Goal: Task Accomplishment & Management: Manage account settings

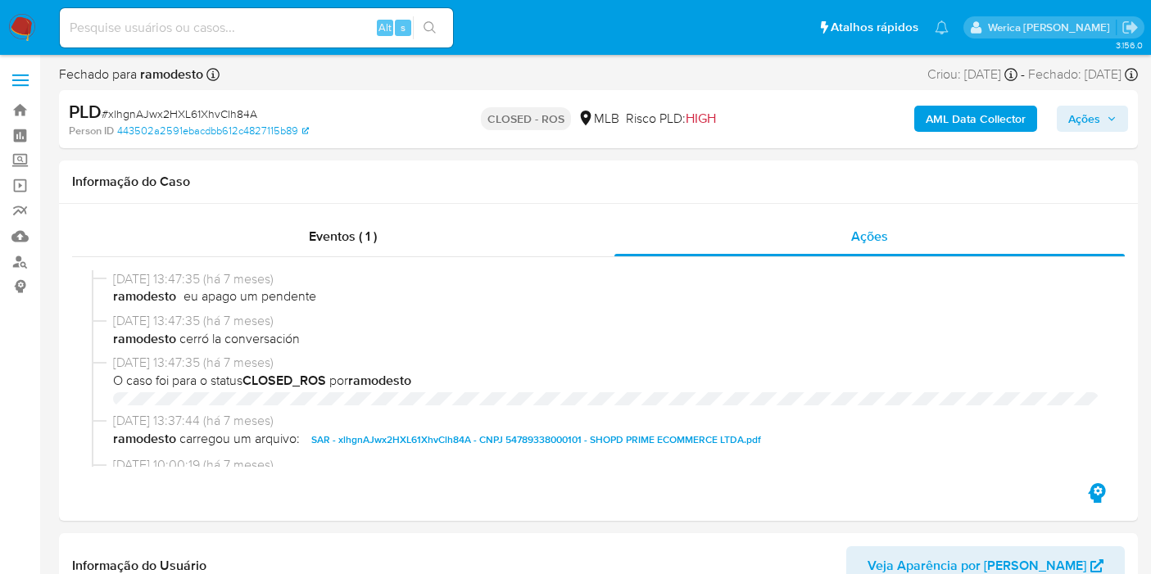
select select "10"
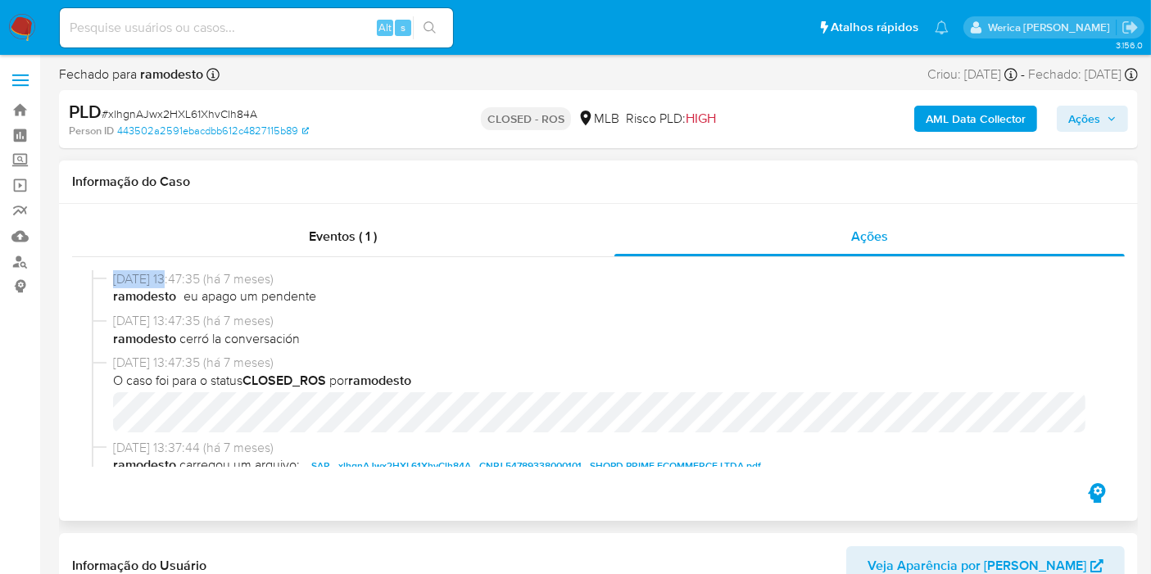
drag, startPoint x: 113, startPoint y: 280, endPoint x: 170, endPoint y: 279, distance: 57.3
click at [170, 279] on span "11/02/2025 13:47:35 (há 7 meses)" at bounding box center [605, 279] width 985 height 18
copy span "11/02/202"
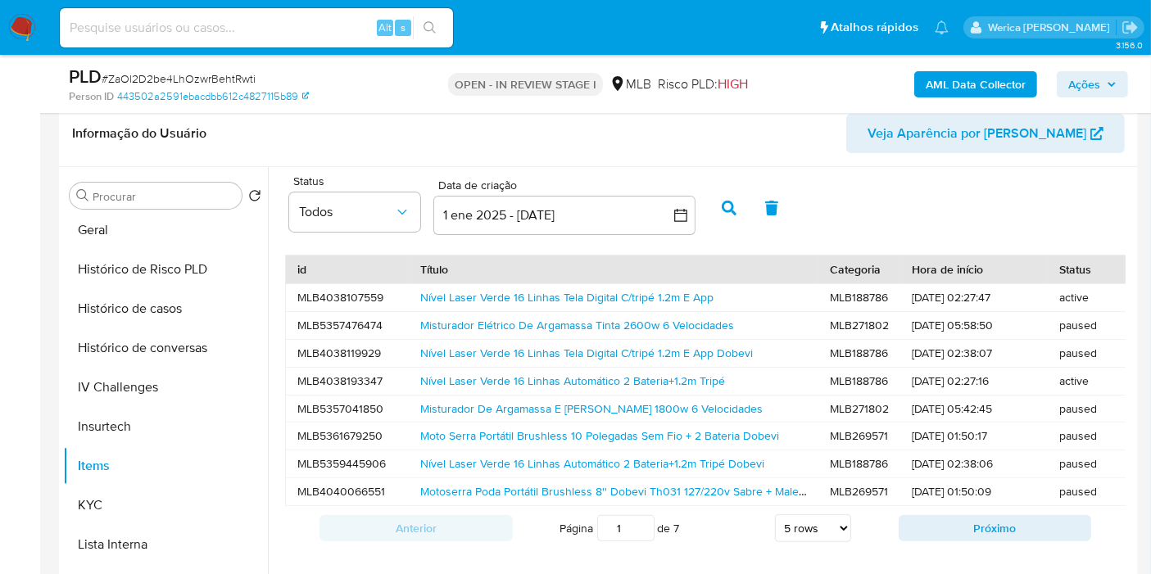
scroll to position [367, 0]
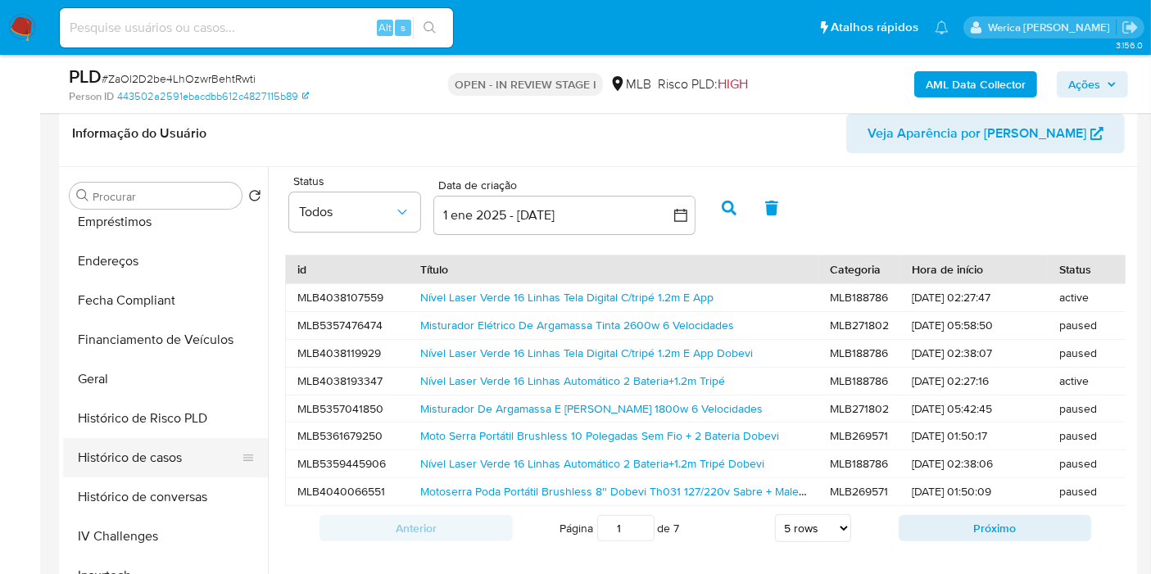
drag, startPoint x: 175, startPoint y: 460, endPoint x: 166, endPoint y: 452, distance: 11.6
click at [166, 452] on button "Histórico de casos" at bounding box center [159, 457] width 192 height 39
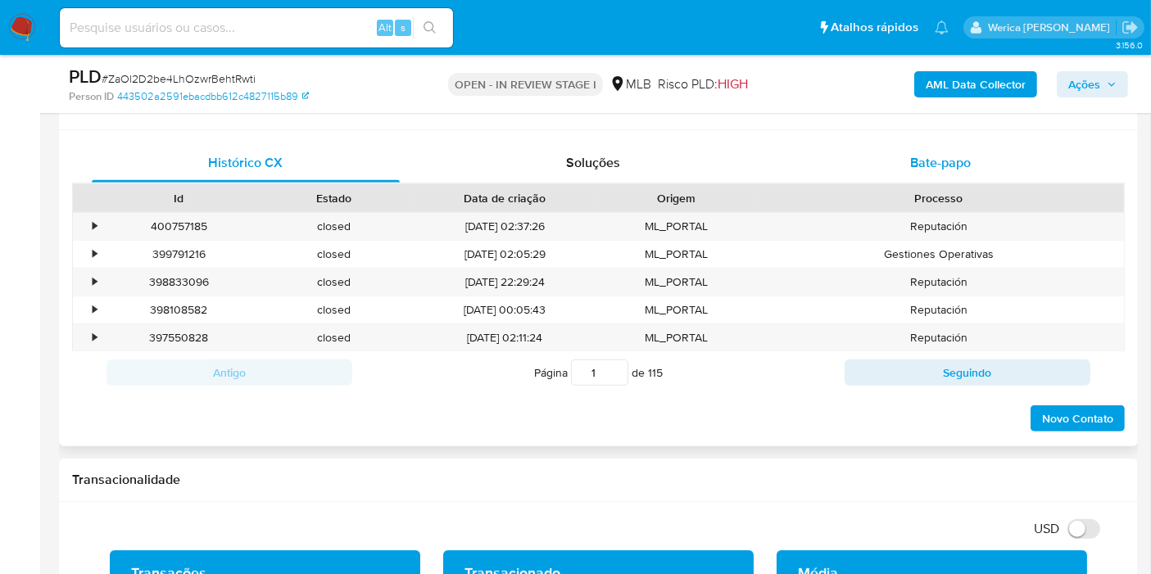
scroll to position [819, 0]
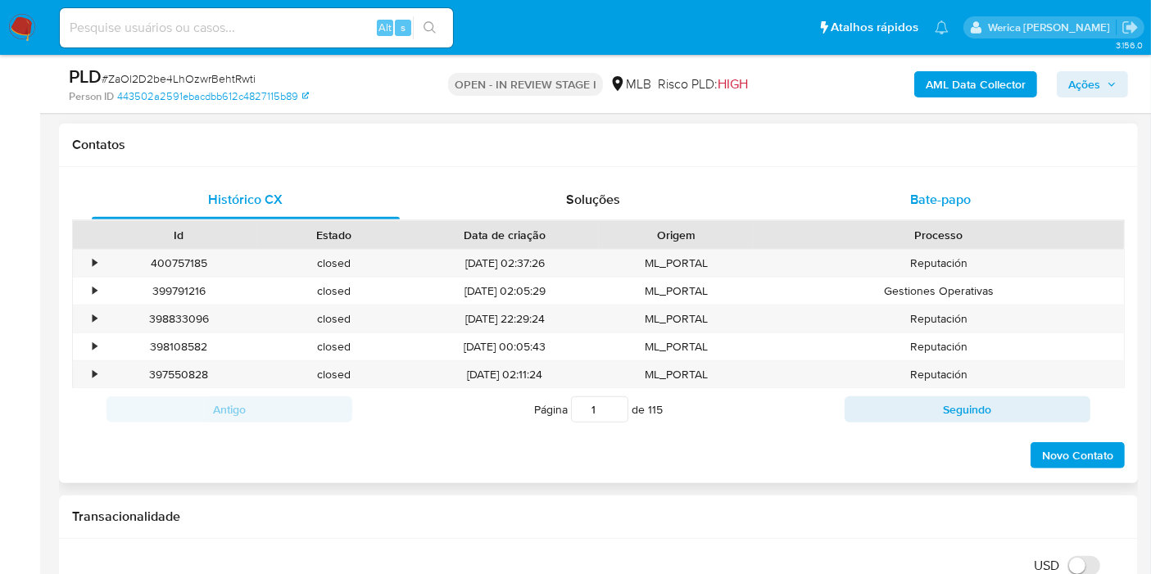
click at [962, 194] on span "Bate-papo" at bounding box center [940, 199] width 61 height 19
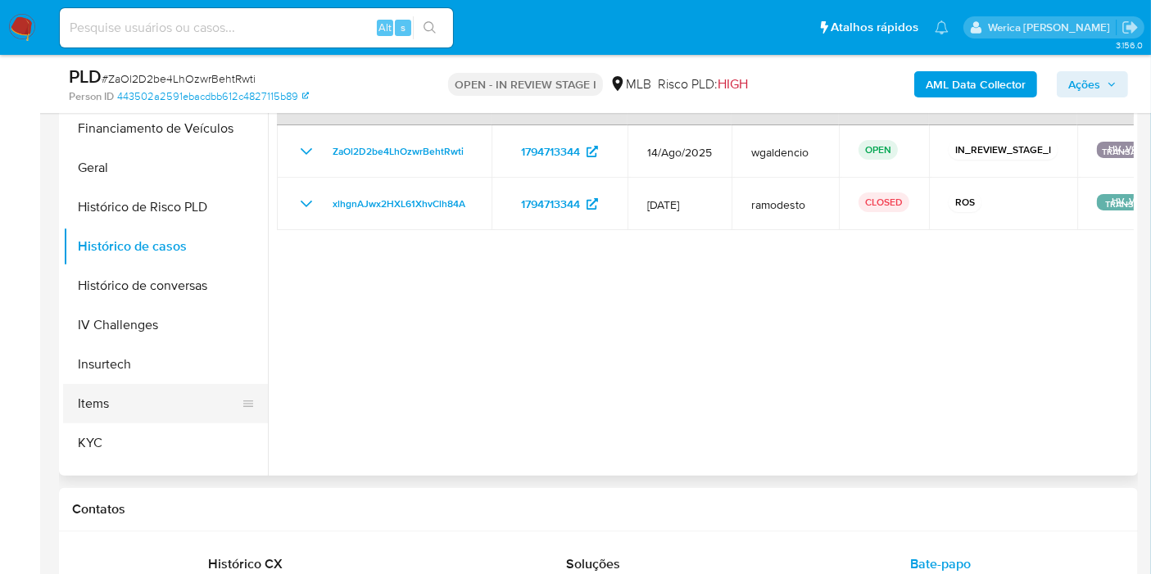
scroll to position [550, 0]
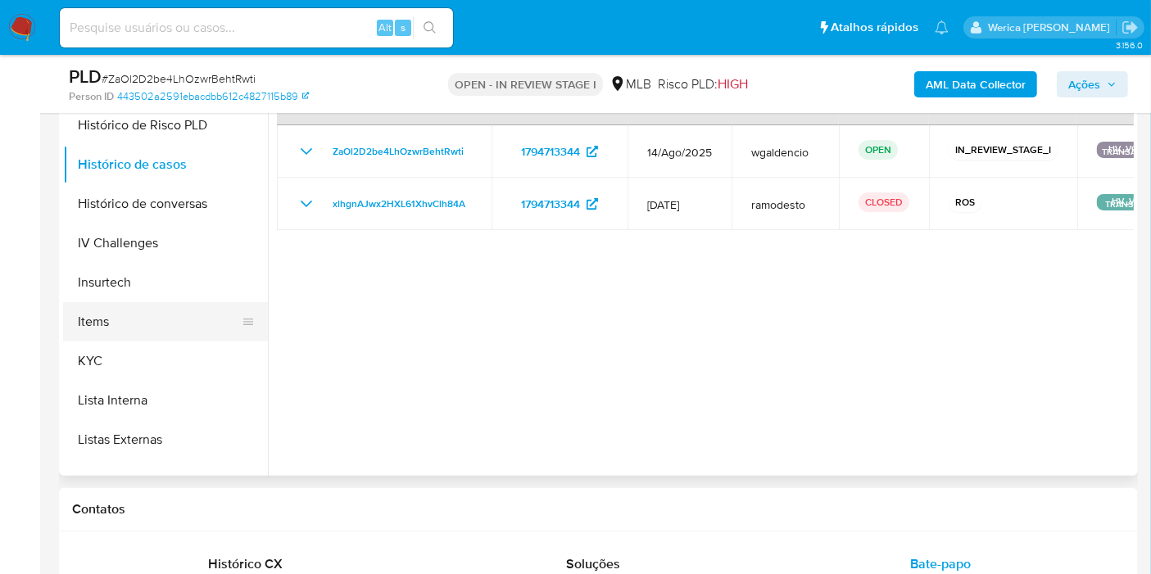
click at [140, 329] on button "Items" at bounding box center [159, 321] width 192 height 39
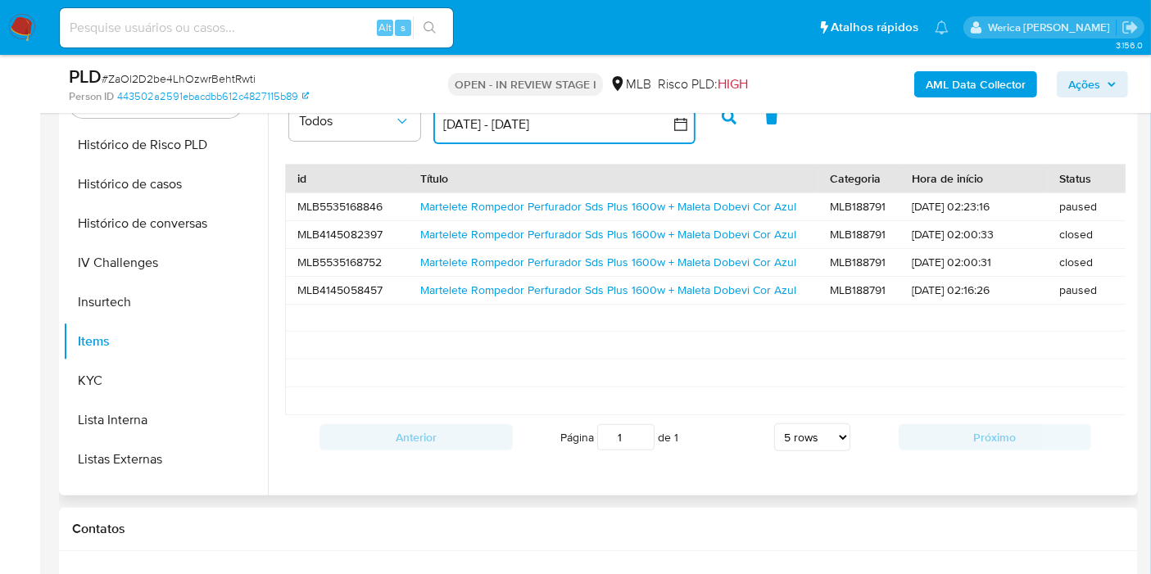
click at [498, 134] on button "28 jul 2025 - 27 ago 2025" at bounding box center [564, 124] width 262 height 39
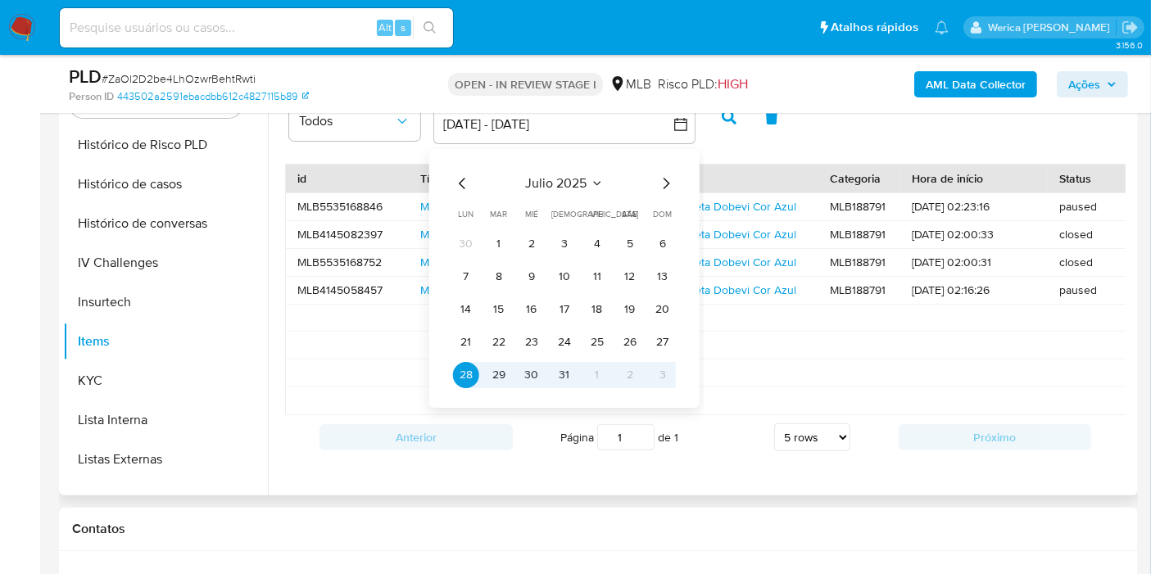
click at [460, 176] on icon "Mes anterior" at bounding box center [463, 184] width 20 height 20
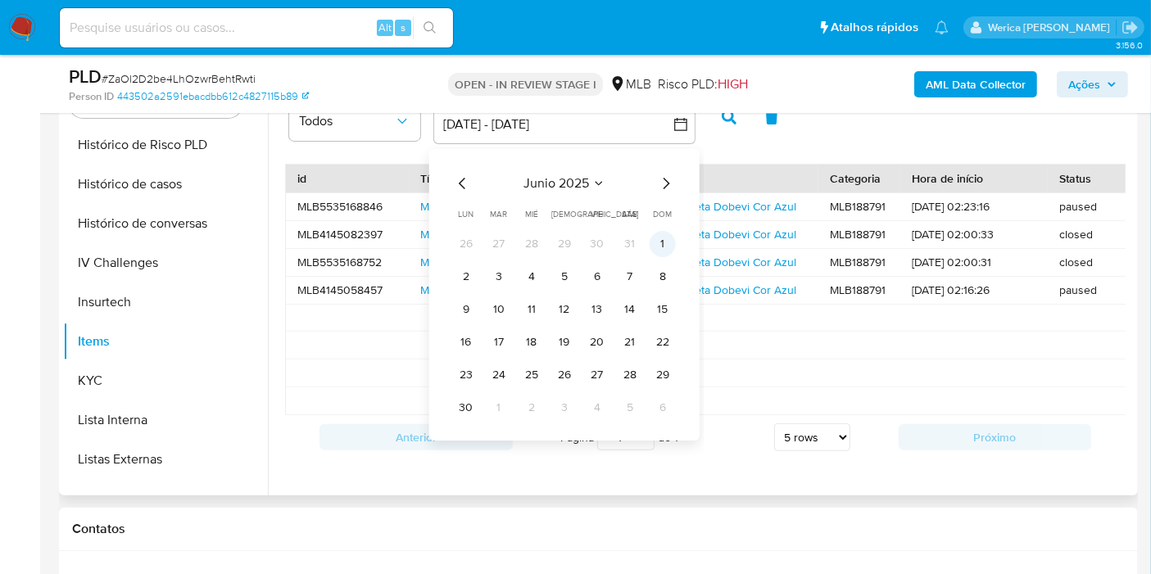
click at [650, 234] on td "1" at bounding box center [663, 244] width 26 height 26
click at [656, 238] on button "1" at bounding box center [663, 244] width 26 height 26
click at [648, 190] on div "junio 2025" at bounding box center [564, 184] width 223 height 20
click at [675, 181] on div "junio 2025 junio 2025 lun lunes mar martes mié miércoles jue jueves vie viernes…" at bounding box center [564, 295] width 262 height 292
click at [670, 181] on icon "Mes siguiente" at bounding box center [666, 184] width 20 height 20
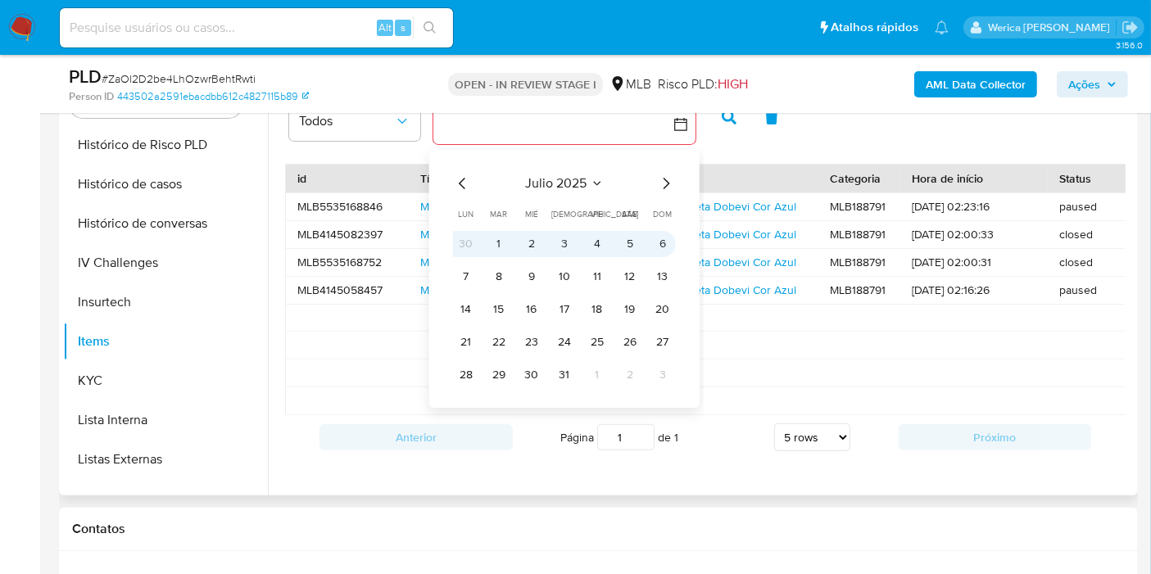
click at [662, 244] on button "6" at bounding box center [663, 244] width 26 height 26
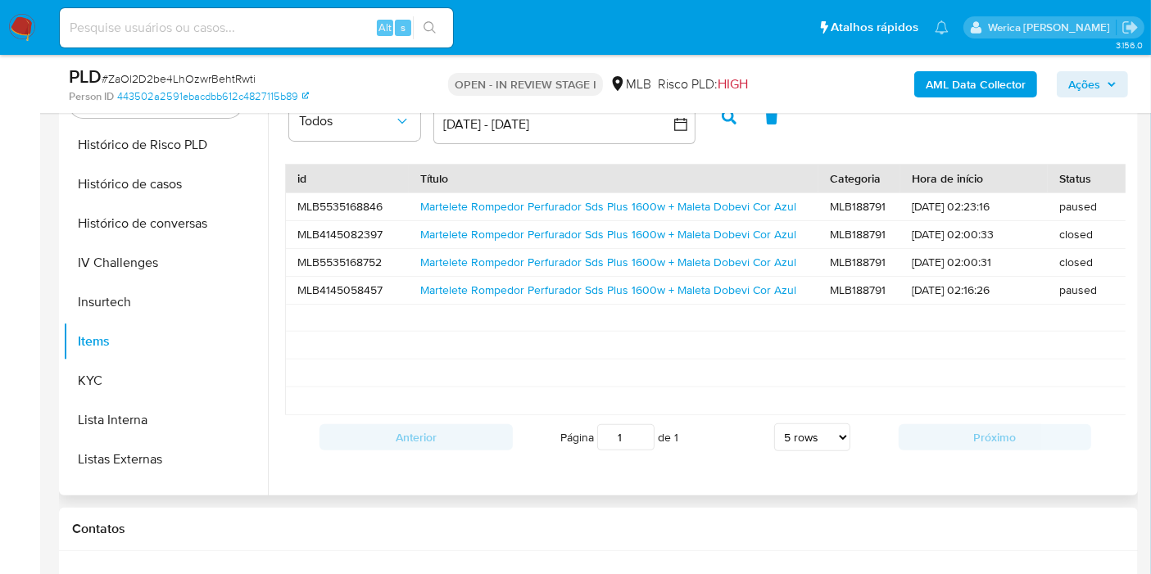
click at [718, 123] on button "button" at bounding box center [729, 116] width 43 height 39
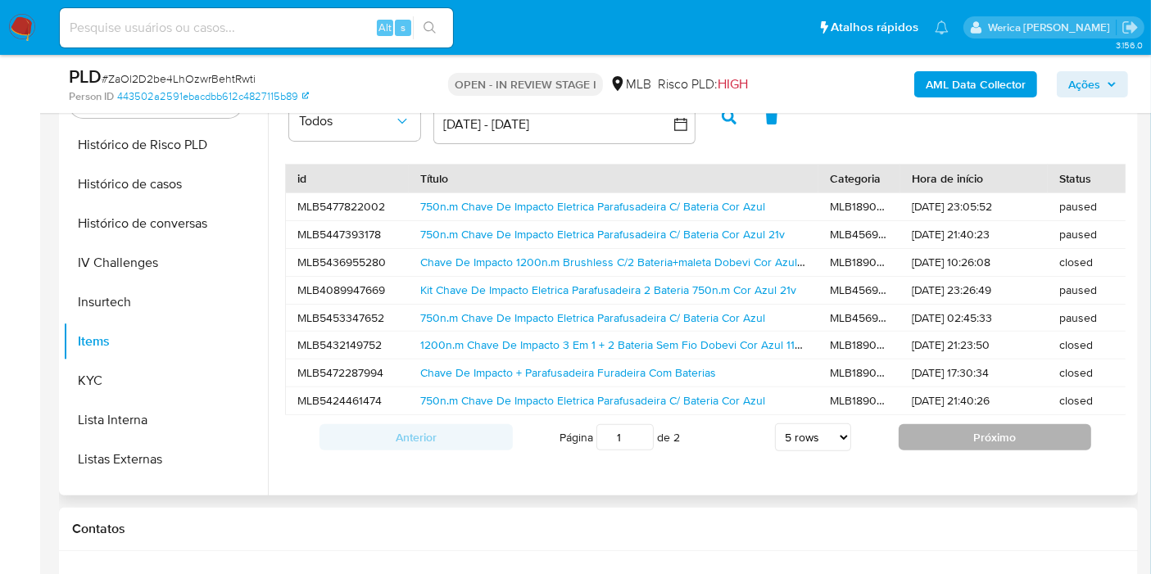
click at [1056, 439] on button "Próximo" at bounding box center [995, 437] width 193 height 26
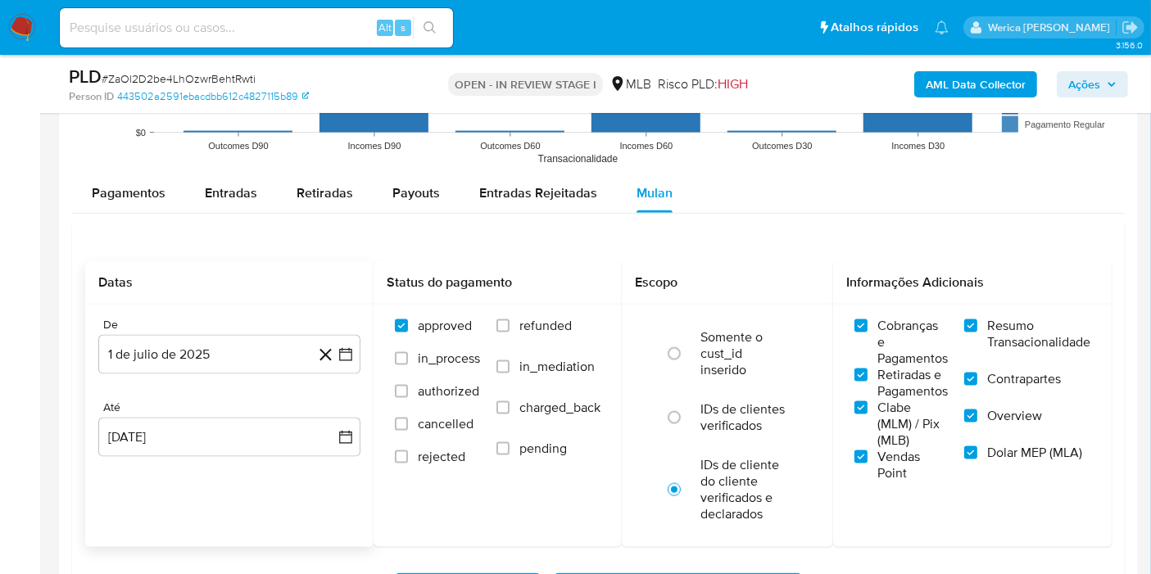
scroll to position [2002, 0]
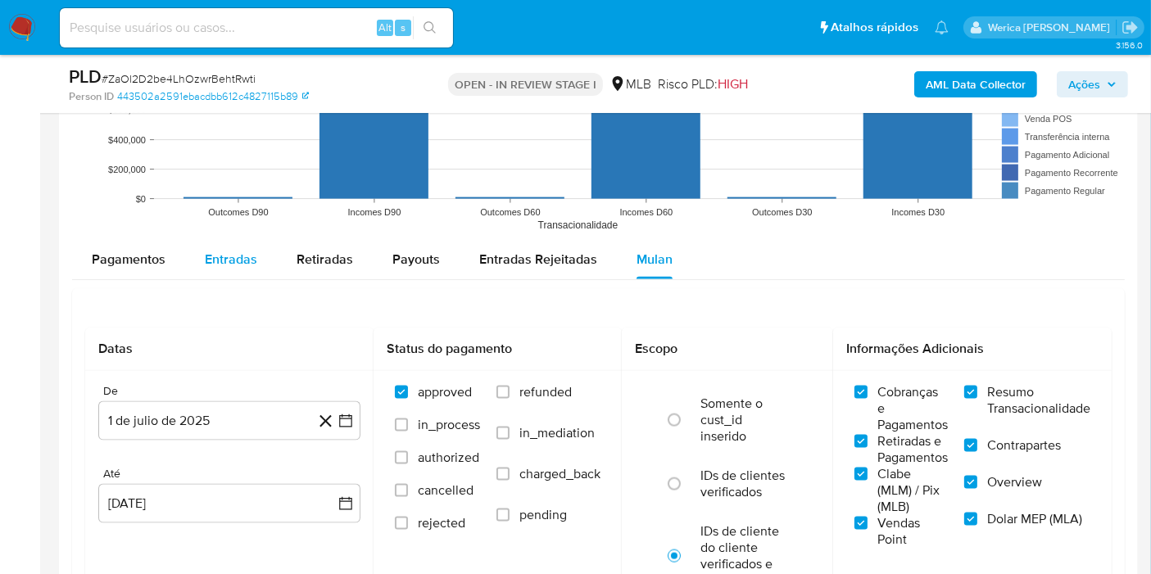
click at [215, 260] on span "Entradas" at bounding box center [231, 259] width 52 height 19
select select "10"
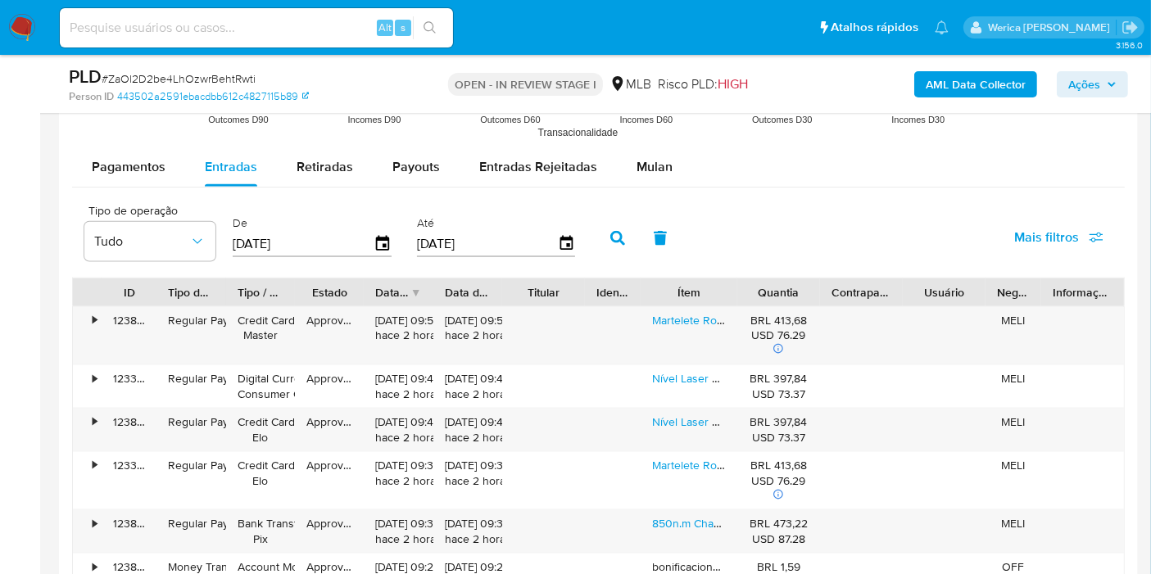
scroll to position [2184, 0]
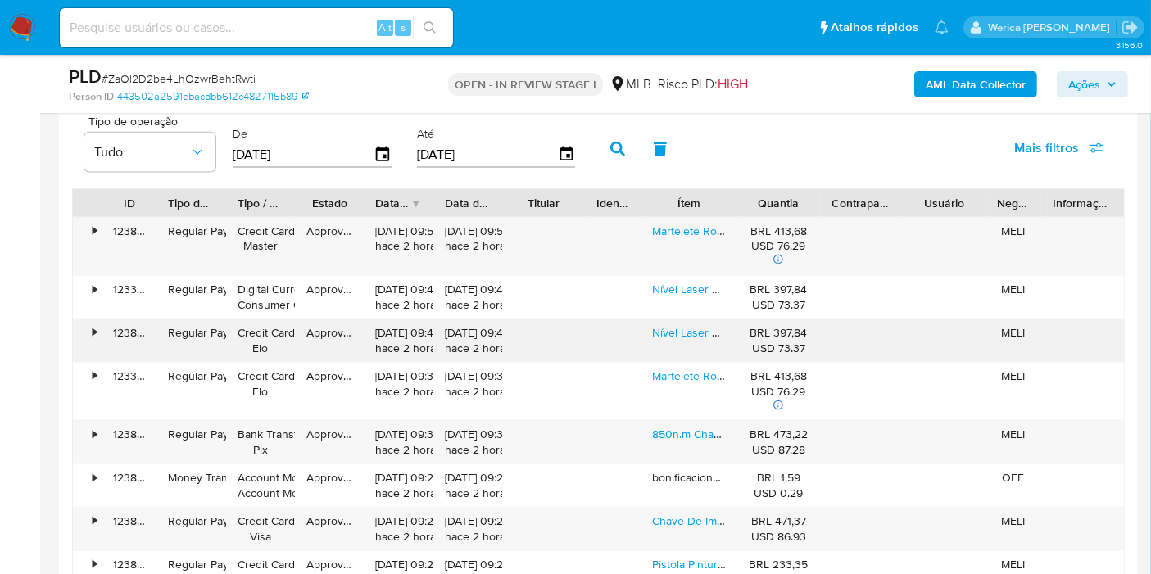
click at [679, 340] on div "Nível Laser Verde 16 Linhas Automático 2 Bateria+1.2m Tripé" at bounding box center [689, 340] width 97 height 43
click at [667, 331] on link "Nível Laser Verde 16 Linhas Automático 2 Bateria+1.2m Tripé" at bounding box center [804, 332] width 305 height 16
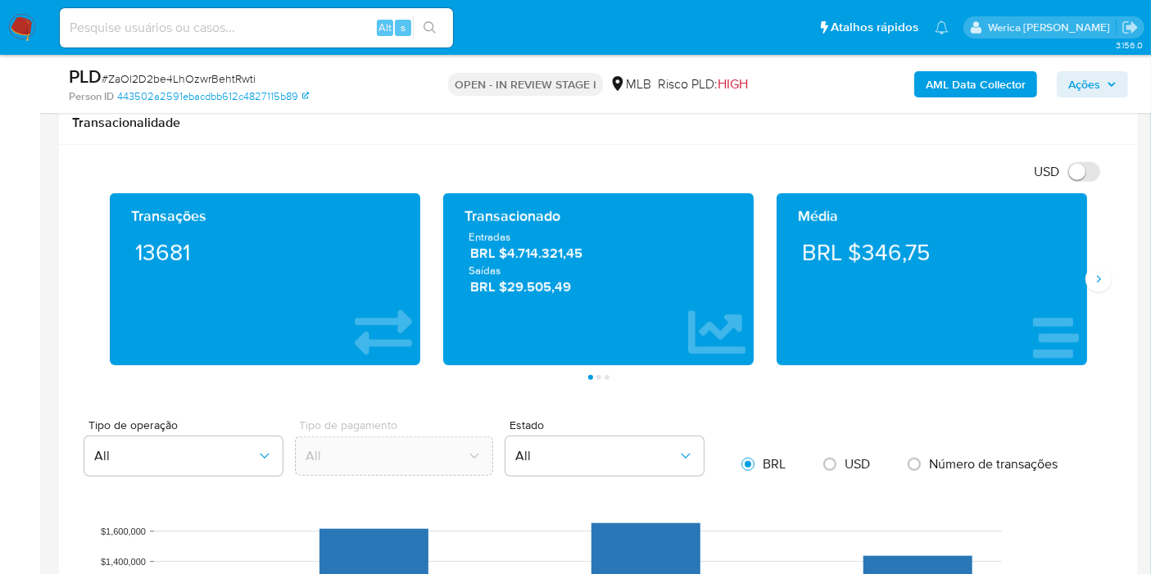
scroll to position [1427, 0]
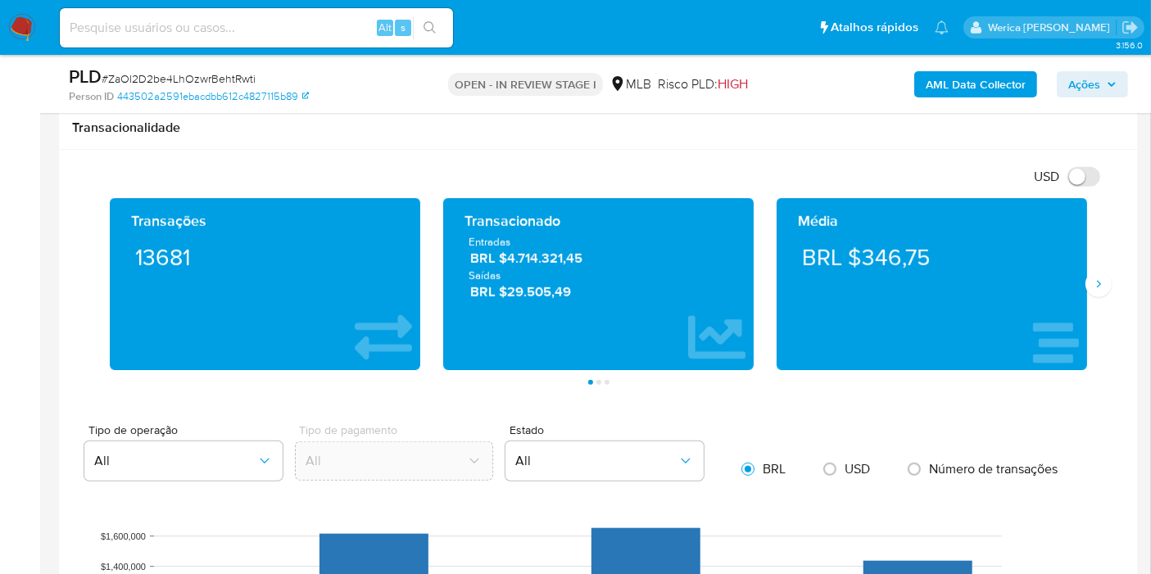
click at [1092, 268] on div "Média BRL $346,75" at bounding box center [931, 284] width 333 height 172
click at [1095, 282] on icon "Siguiente" at bounding box center [1098, 284] width 13 height 13
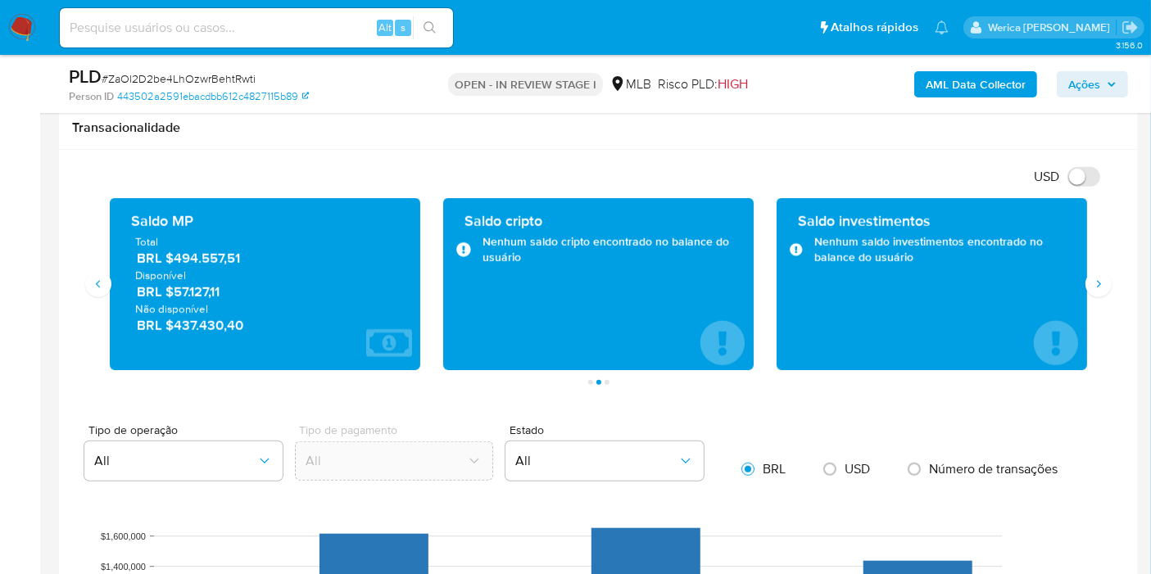
drag, startPoint x: 175, startPoint y: 254, endPoint x: 272, endPoint y: 244, distance: 97.2
click at [269, 244] on div "Total BRL $494.557,51" at bounding box center [265, 251] width 260 height 34
drag, startPoint x: 250, startPoint y: 256, endPoint x: 172, endPoint y: 260, distance: 77.9
click at [172, 260] on span "BRL $494.557,51" at bounding box center [266, 258] width 258 height 19
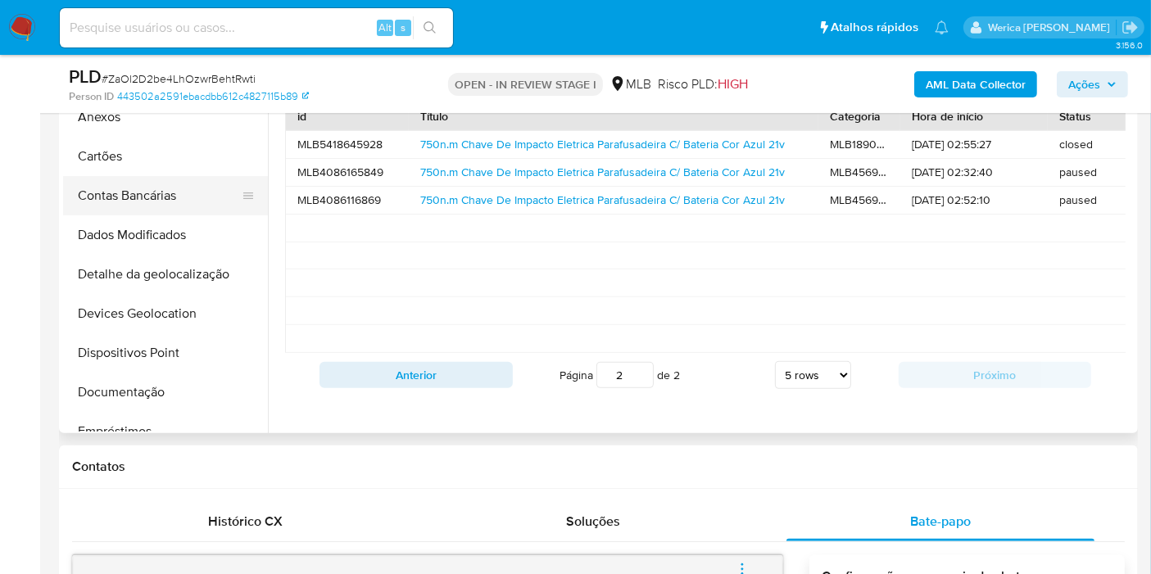
scroll to position [0, 0]
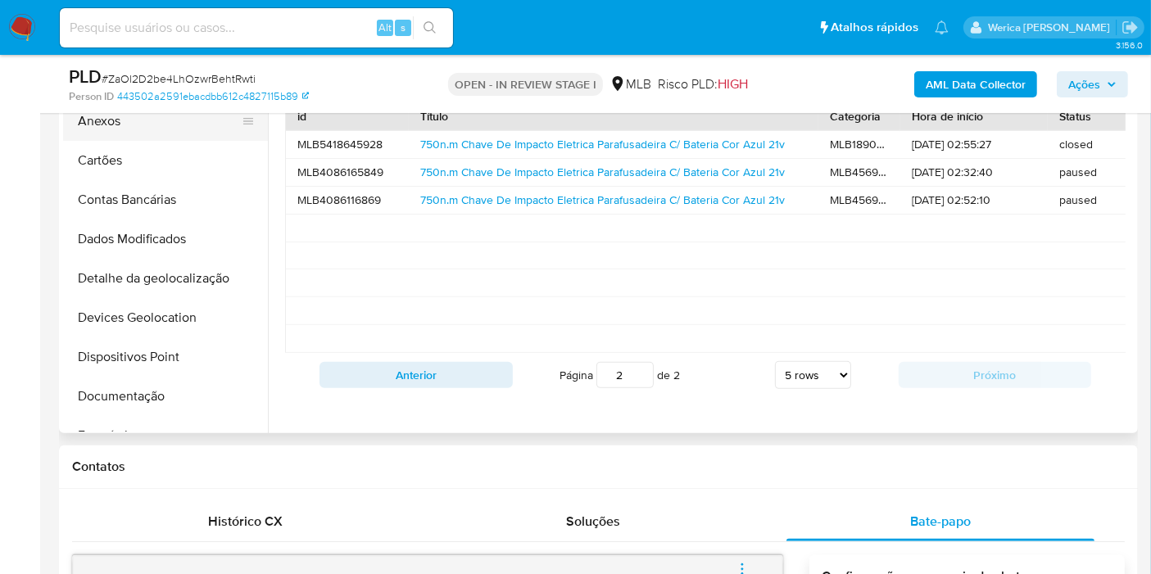
click at [147, 131] on button "Anexos" at bounding box center [159, 121] width 192 height 39
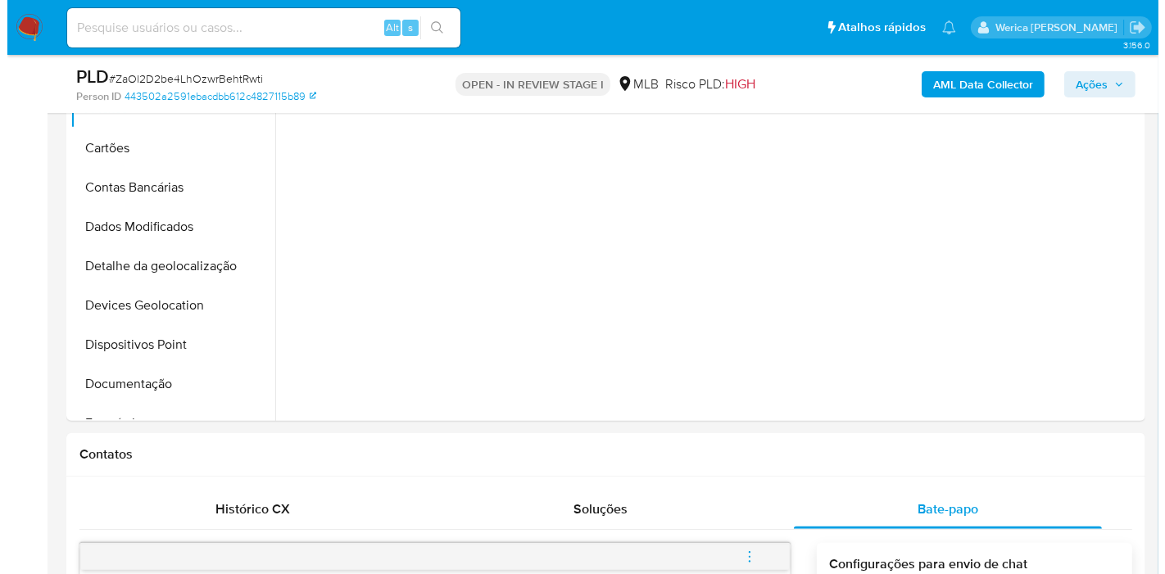
scroll to position [426, 0]
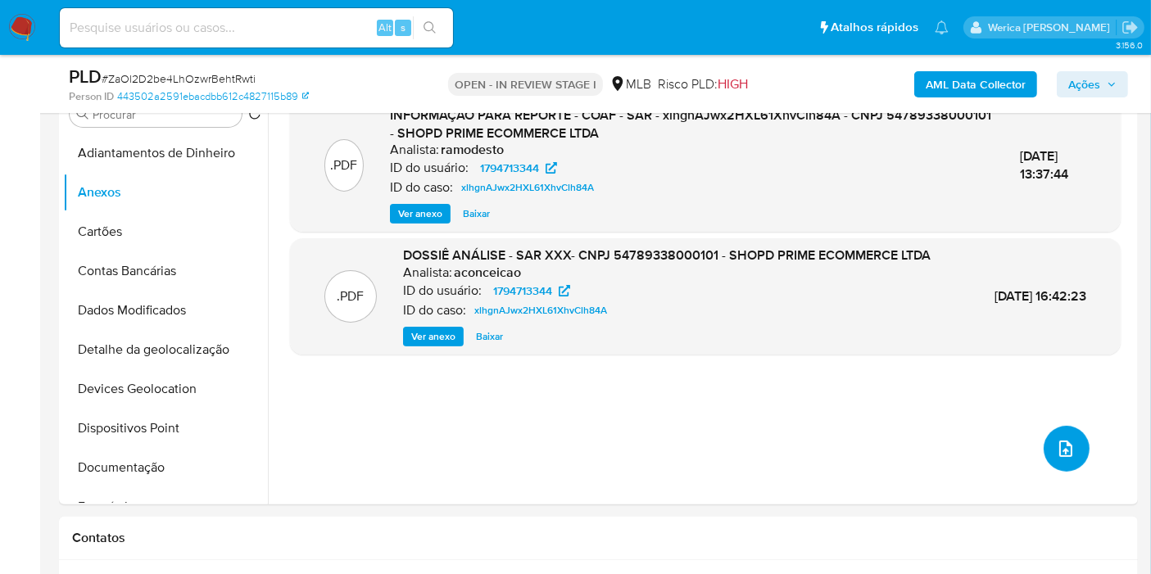
click at [1061, 434] on button "upload-file" at bounding box center [1067, 449] width 46 height 46
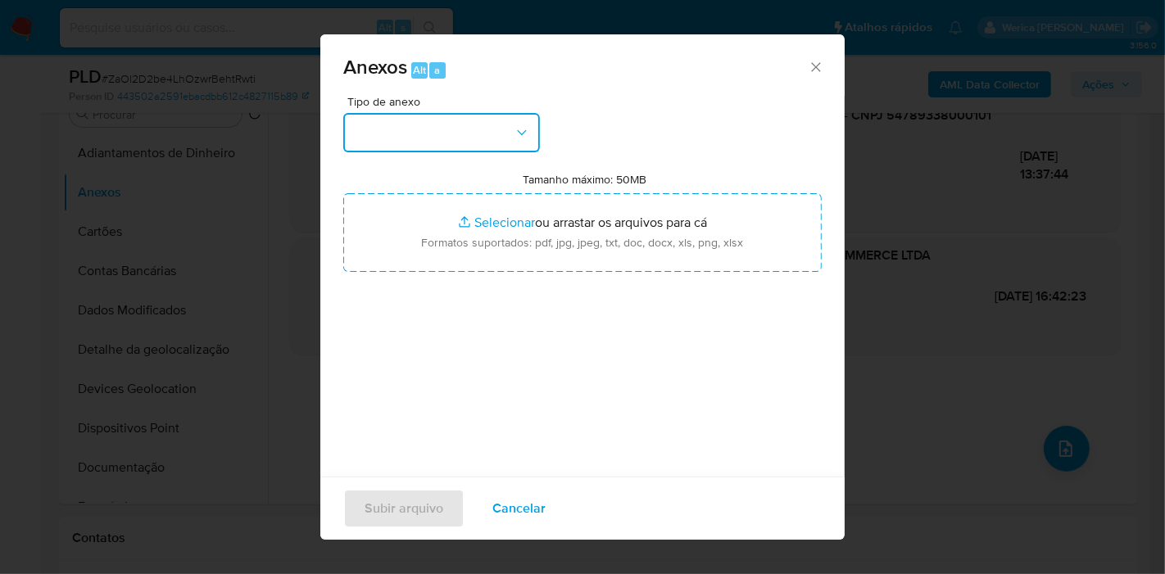
click at [505, 125] on button "button" at bounding box center [441, 132] width 197 height 39
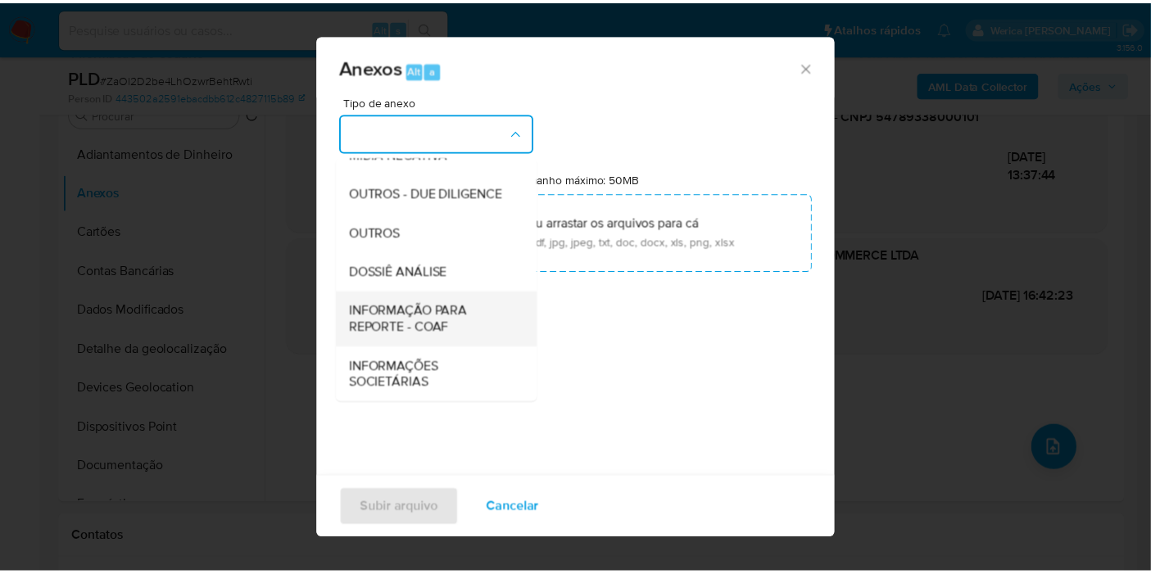
scroll to position [251, 0]
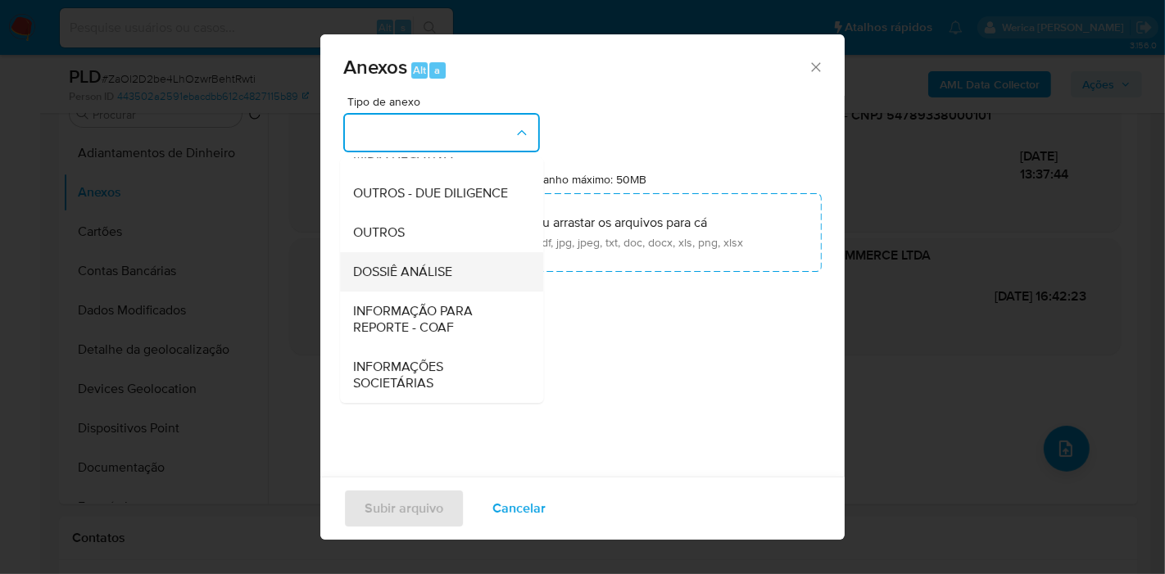
click at [434, 268] on span "DOSSIÊ ANÁLISE" at bounding box center [402, 272] width 99 height 16
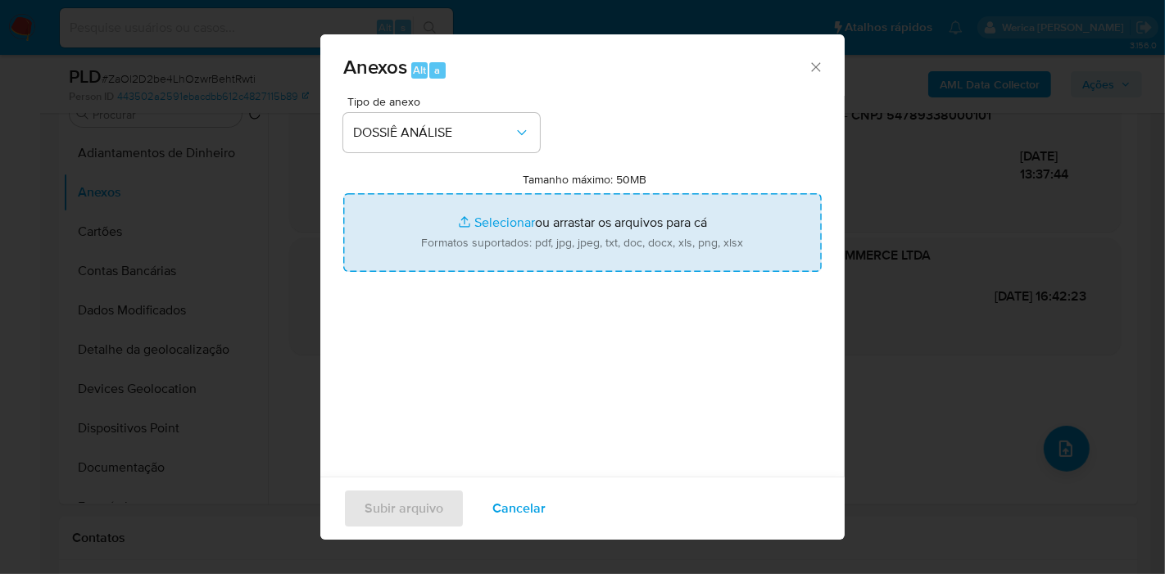
click at [532, 249] on input "Tamanho máximo: 50MB Selecionar arquivos" at bounding box center [582, 232] width 478 height 79
type input "C:\fakepath\2 ° SAR - XXXX - CNPJ 54789338000101 - SHOPD PRIME ECOMMERCE LTDA.p…"
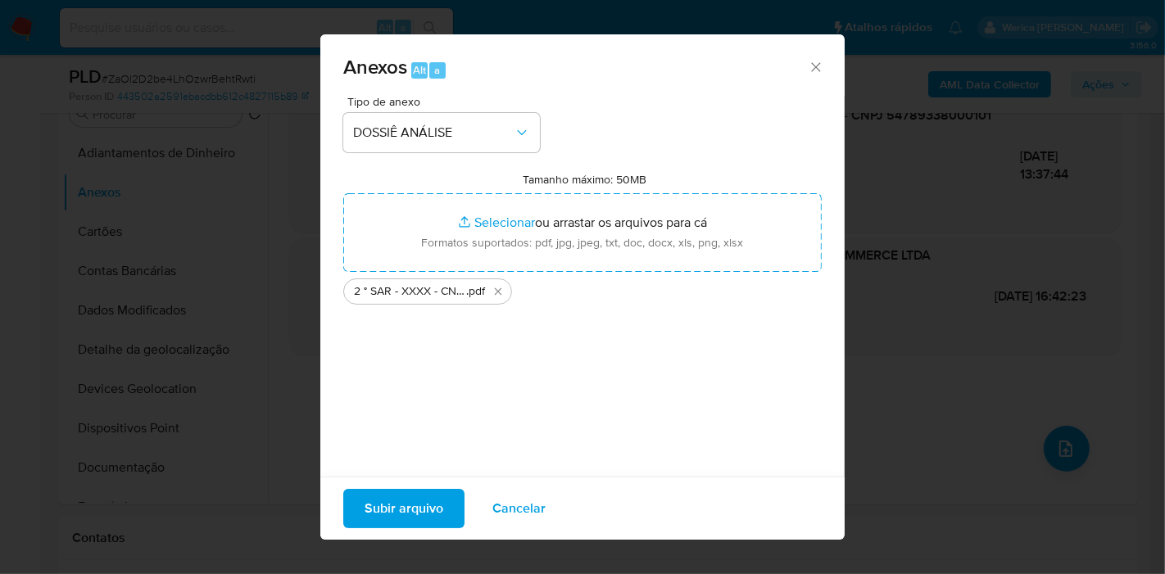
click at [418, 498] on span "Subir arquivo" at bounding box center [404, 509] width 79 height 36
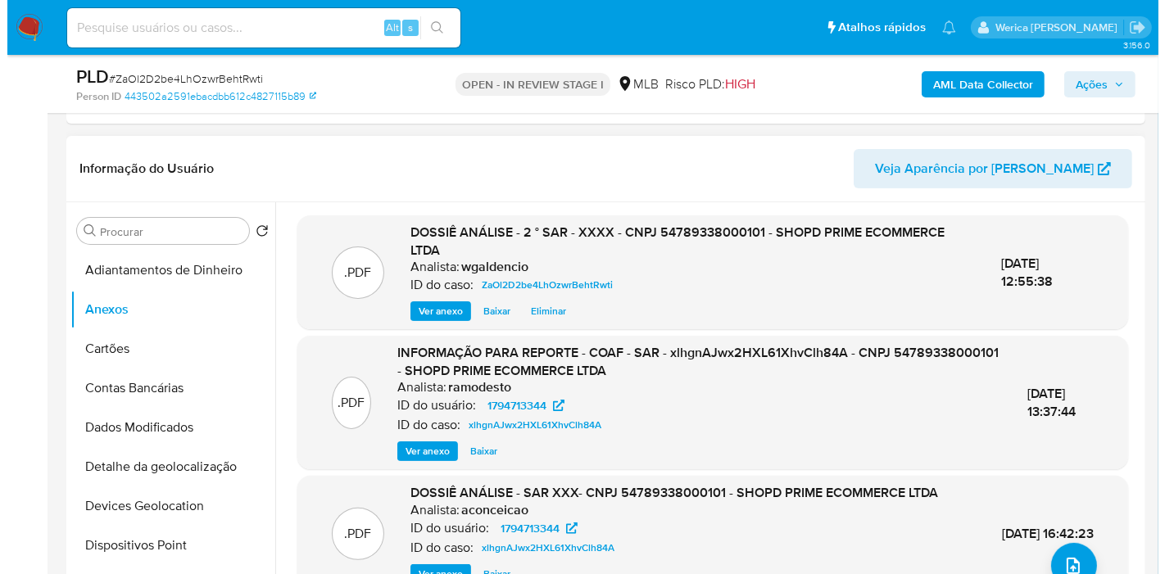
scroll to position [426, 0]
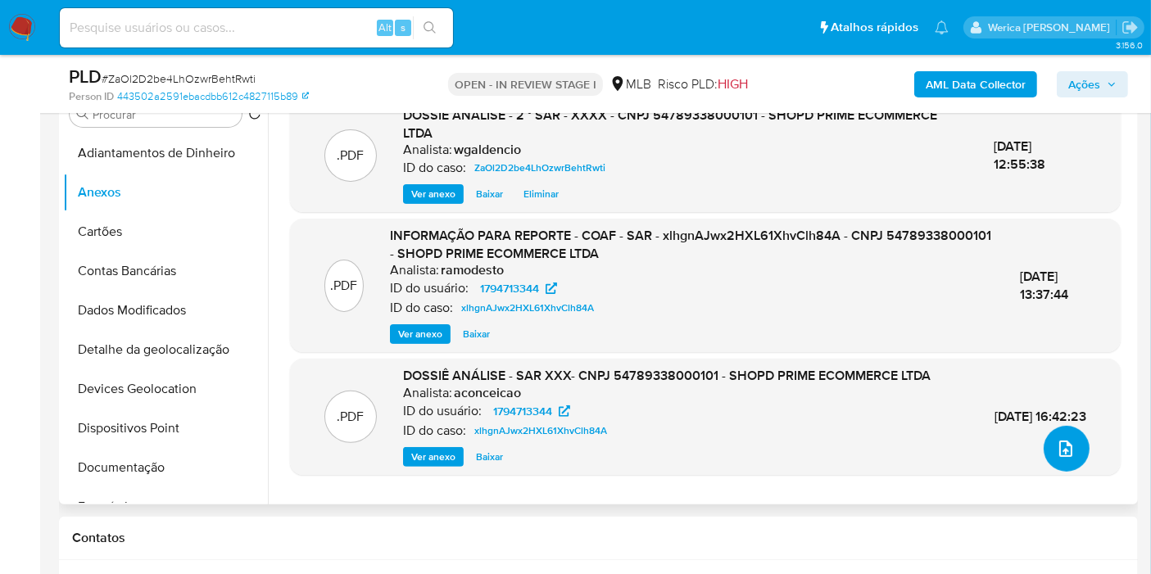
click at [1080, 443] on button "upload-file" at bounding box center [1067, 449] width 46 height 46
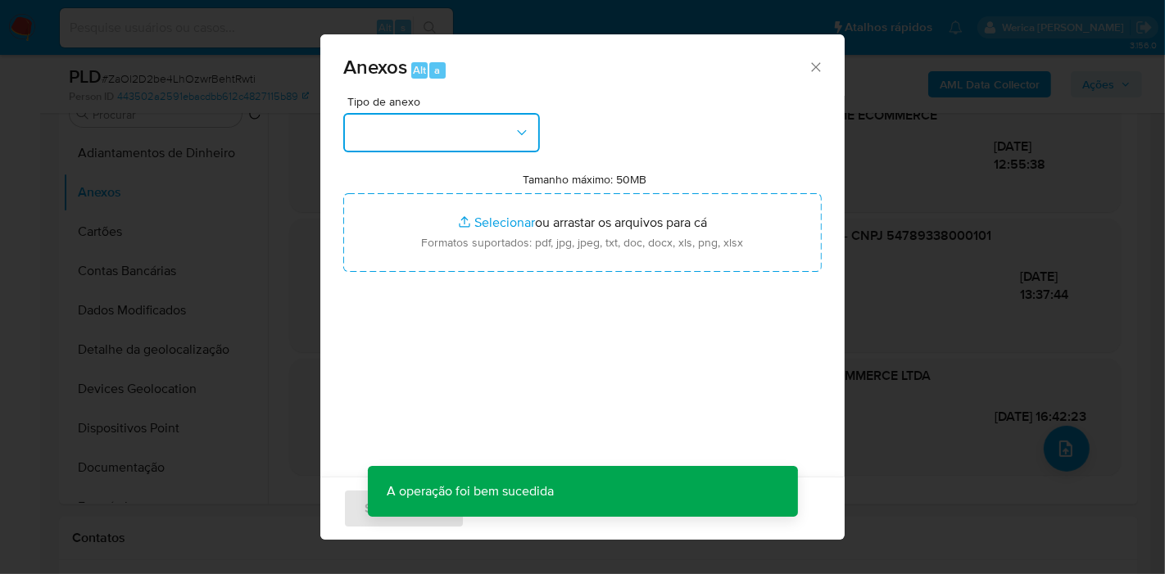
click at [512, 124] on button "button" at bounding box center [441, 132] width 197 height 39
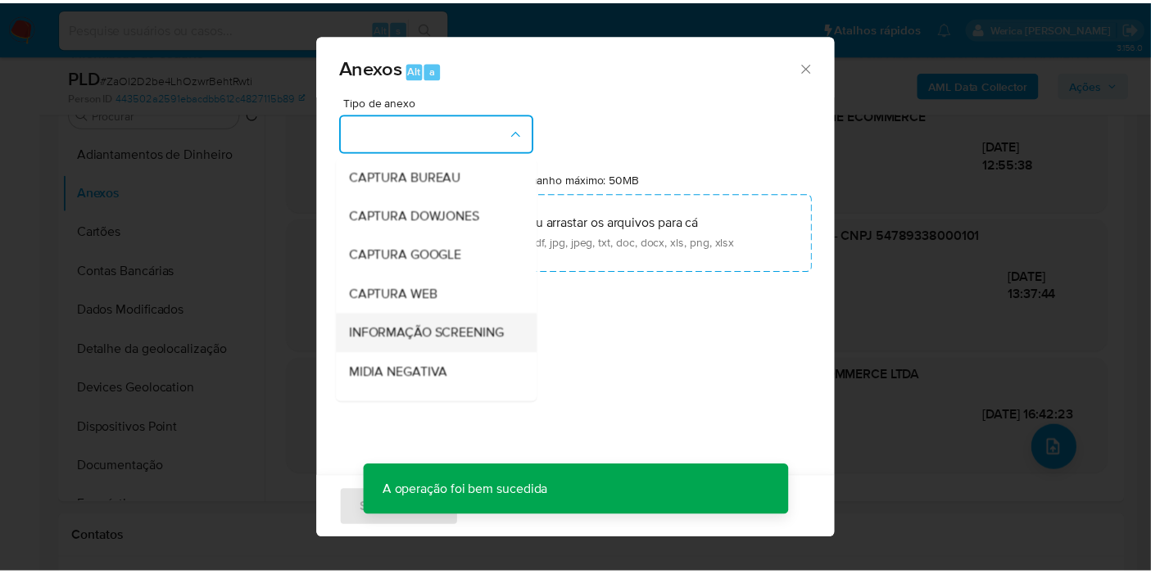
scroll to position [251, 0]
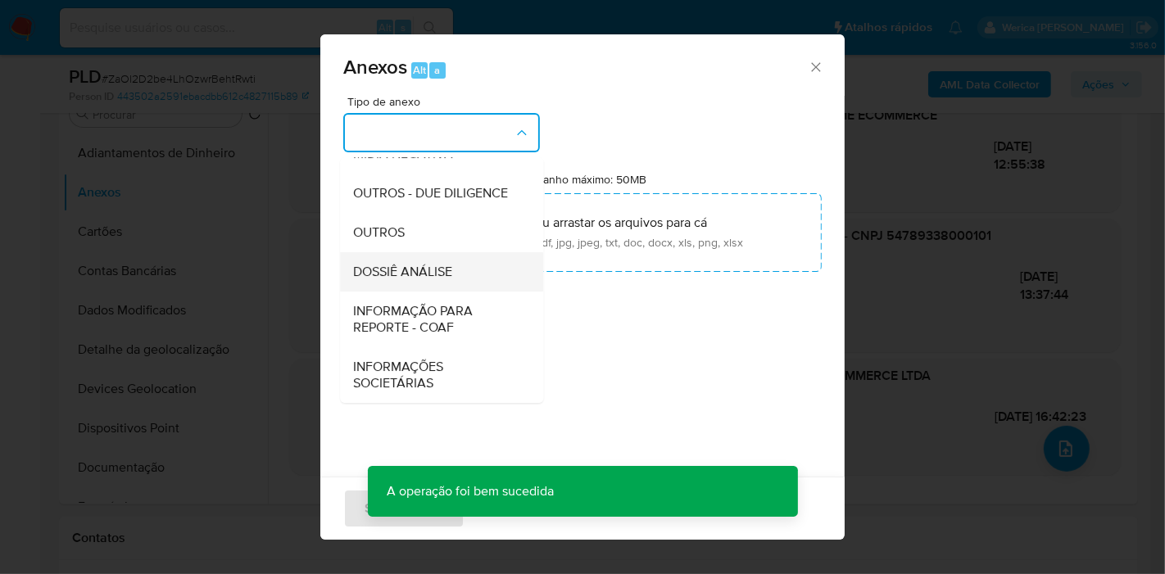
click at [486, 264] on div "DOSSIÊ ANÁLISE" at bounding box center [436, 271] width 167 height 39
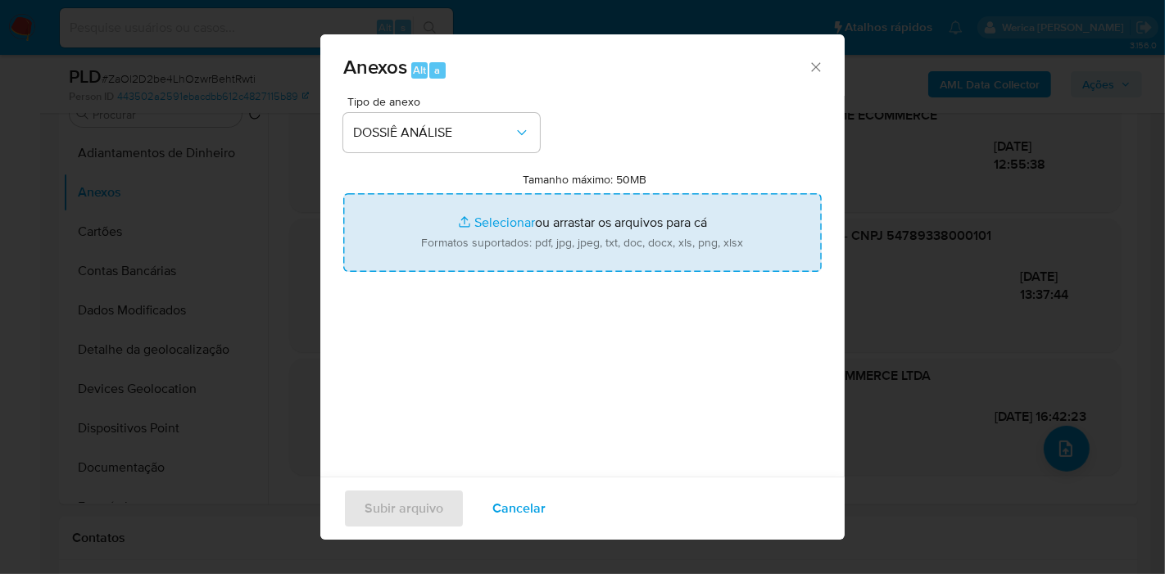
type input "C:\fakepath\2 ° SAR - XXXX - CNPJ 54789338000101 - SHOPD PRIME ECOMMERCE LTDA (…"
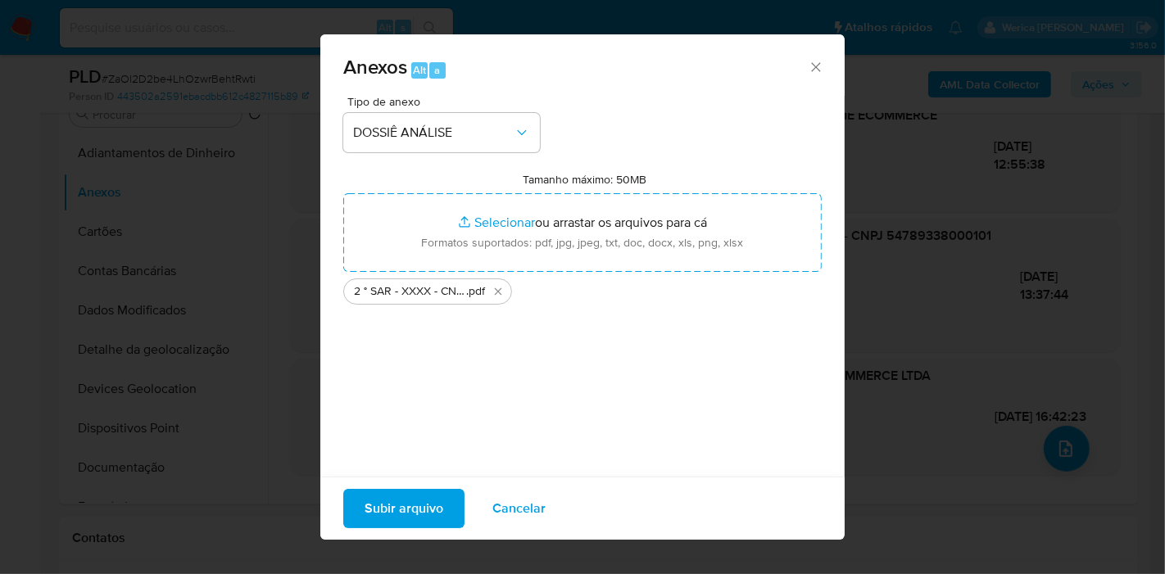
click at [428, 511] on span "Subir arquivo" at bounding box center [404, 509] width 79 height 36
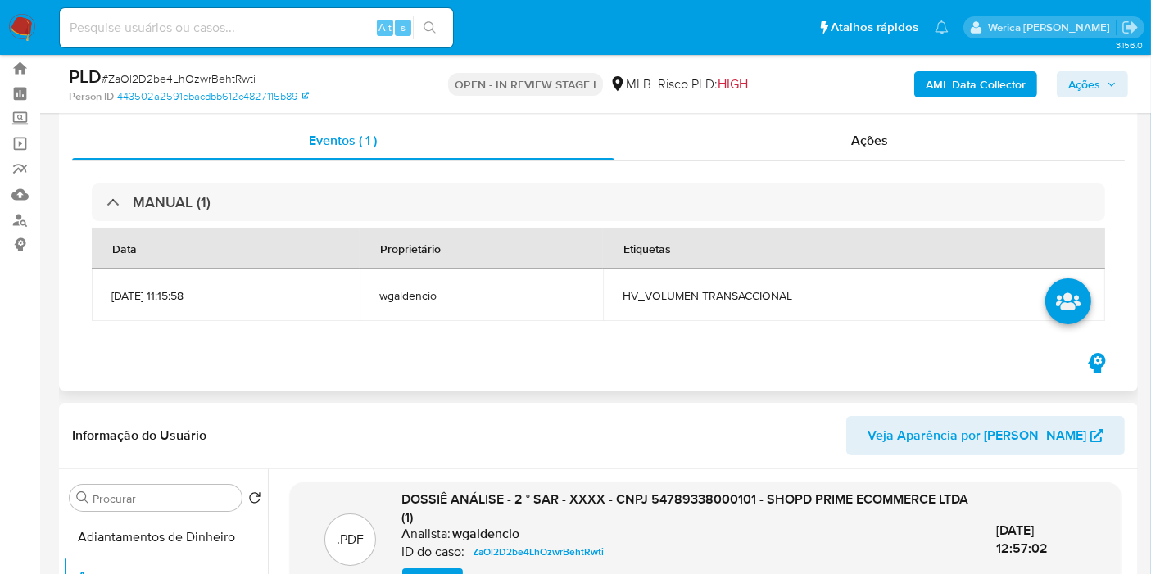
scroll to position [0, 0]
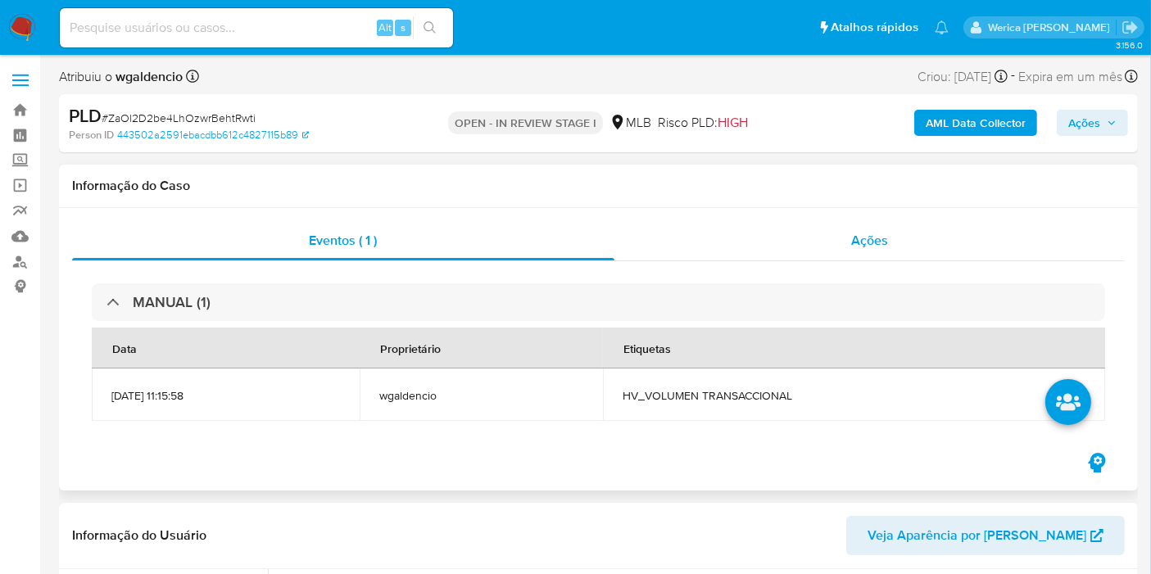
click at [882, 226] on div "Ações" at bounding box center [869, 240] width 511 height 39
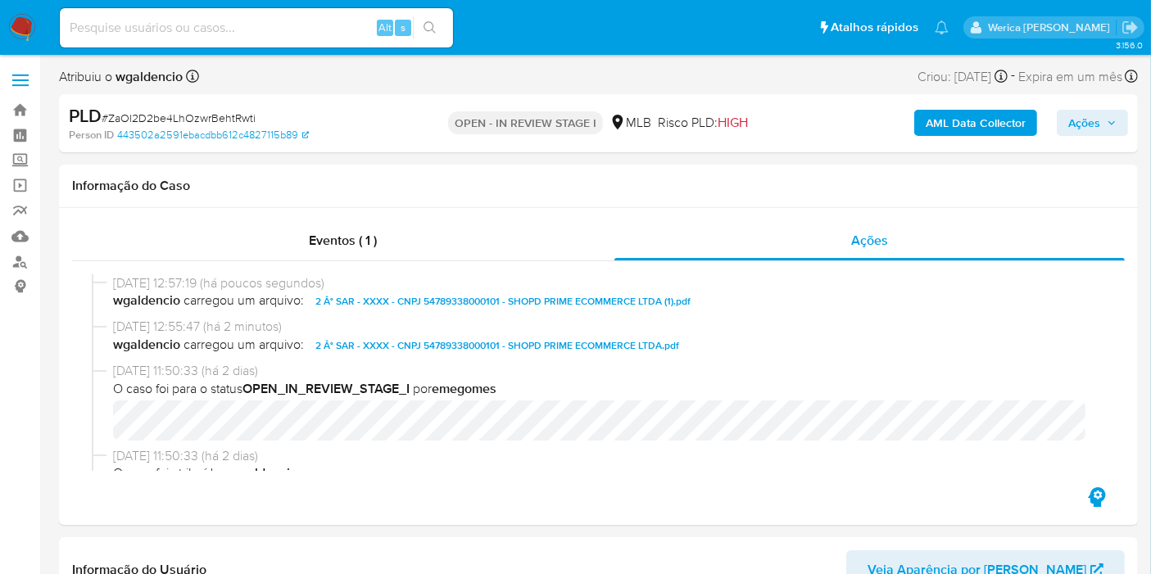
click at [1074, 119] on span "Ações" at bounding box center [1084, 123] width 32 height 26
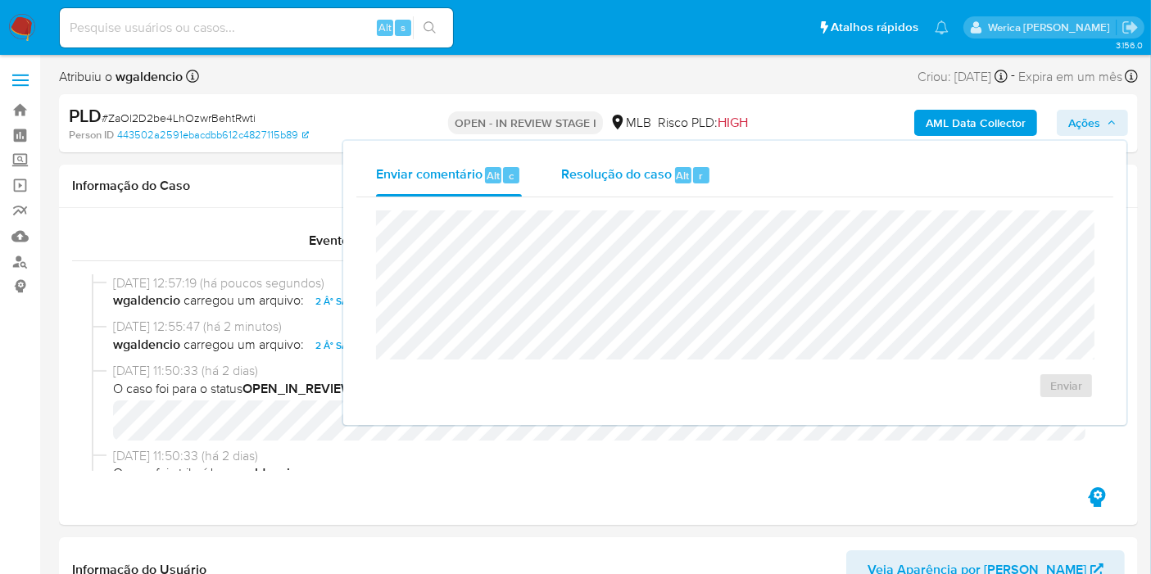
click at [621, 190] on div "Resolução do caso Alt r" at bounding box center [636, 175] width 150 height 43
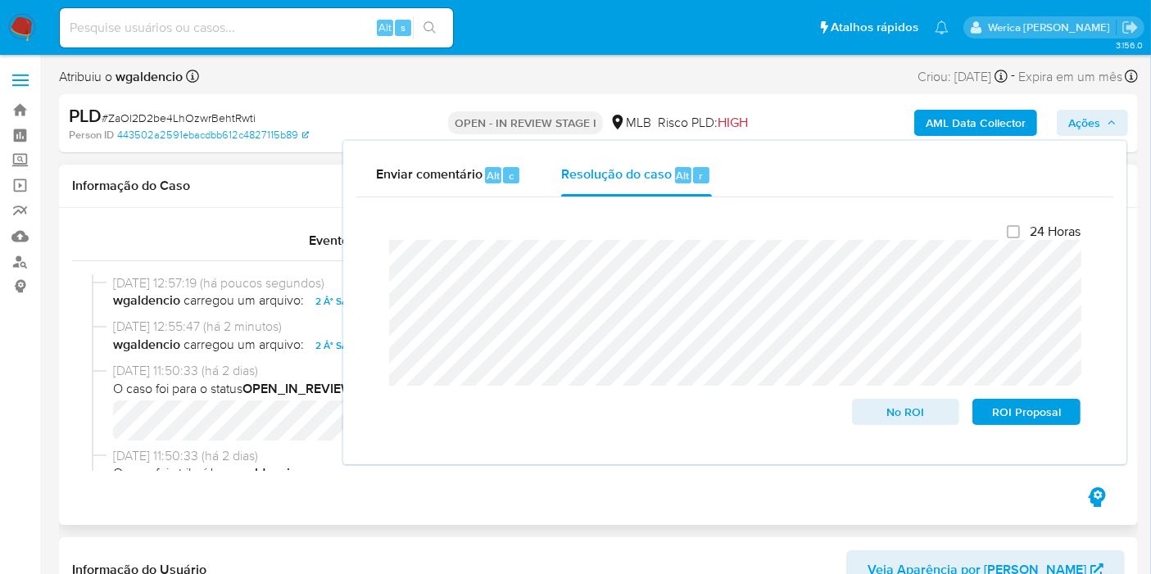
click at [787, 511] on div "Eventos ( 1 ) Ações 27/08/2025 12:57:19 (há poucos segundos) wgaldencio carrego…" at bounding box center [598, 366] width 1079 height 317
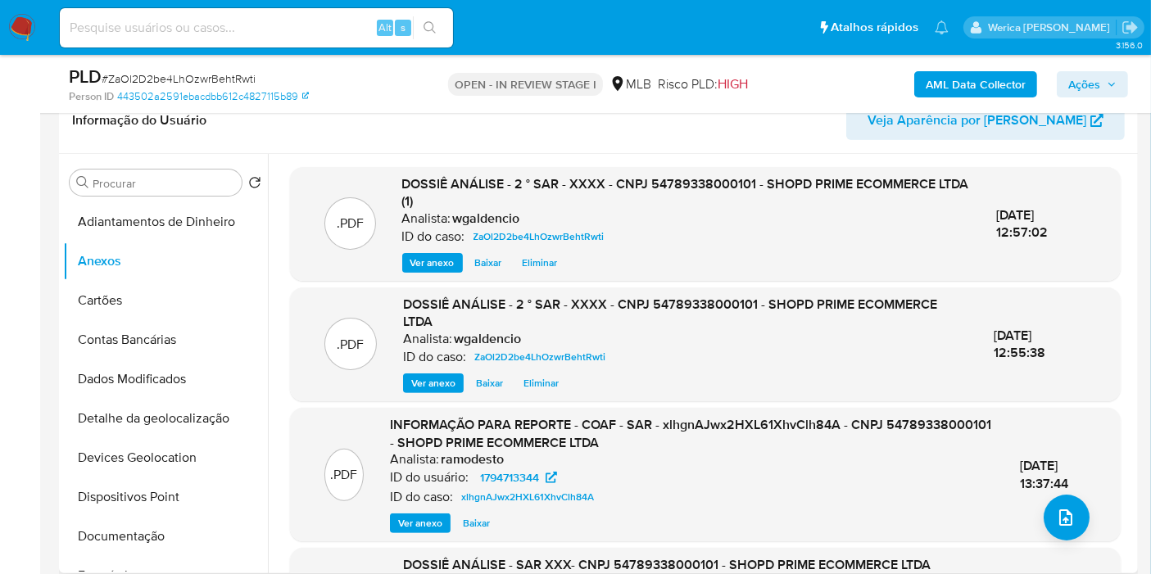
scroll to position [364, 0]
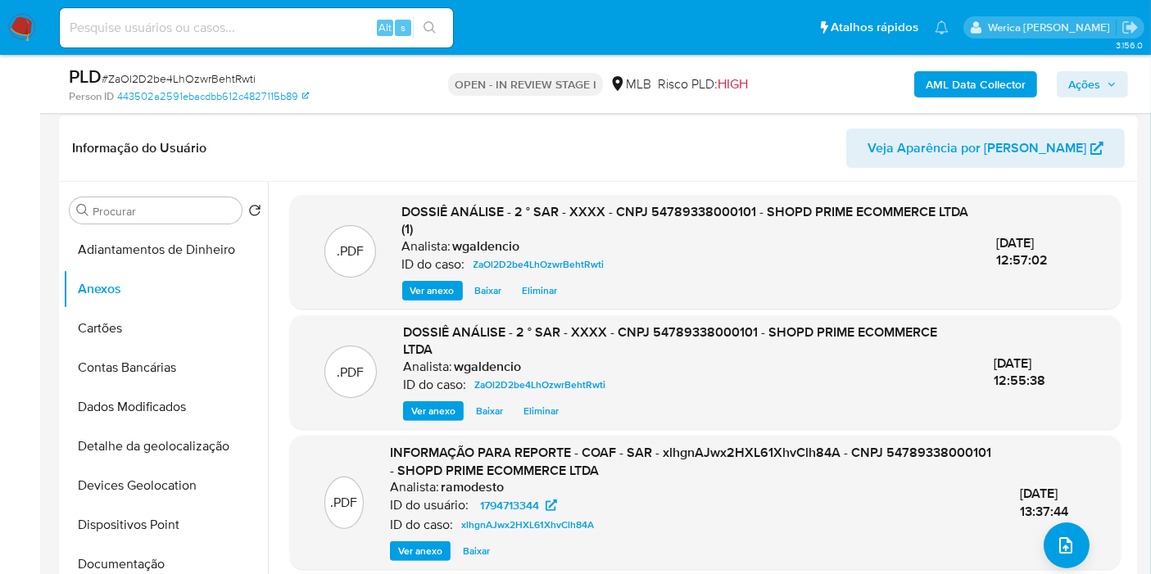
click at [541, 410] on span "Eliminar" at bounding box center [540, 411] width 35 height 16
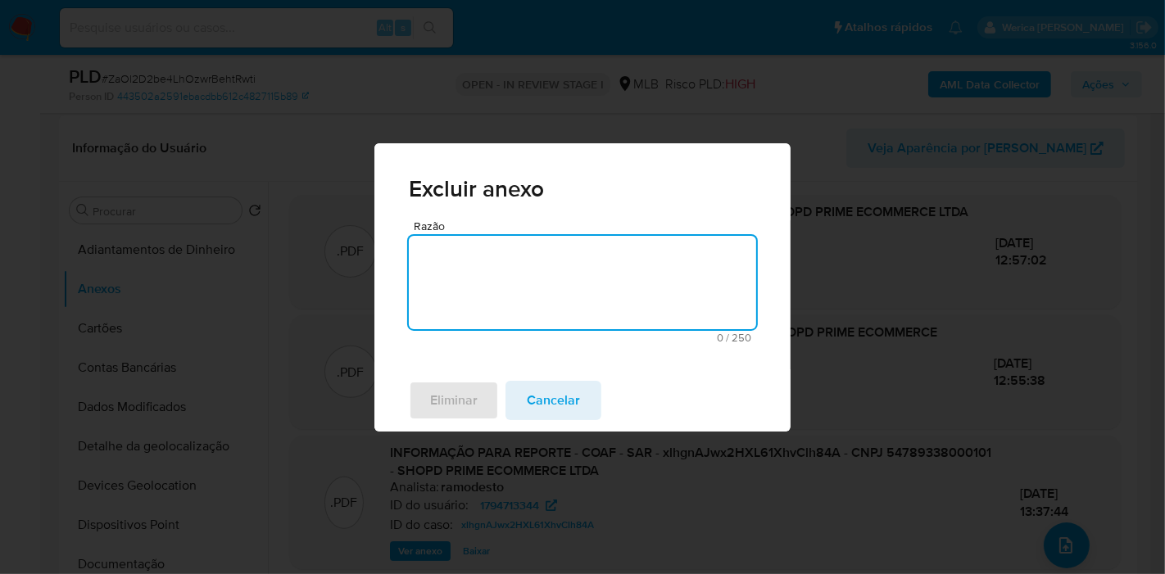
click at [601, 291] on textarea "Razão" at bounding box center [582, 282] width 347 height 93
click at [479, 400] on button "Eliminar" at bounding box center [454, 400] width 90 height 39
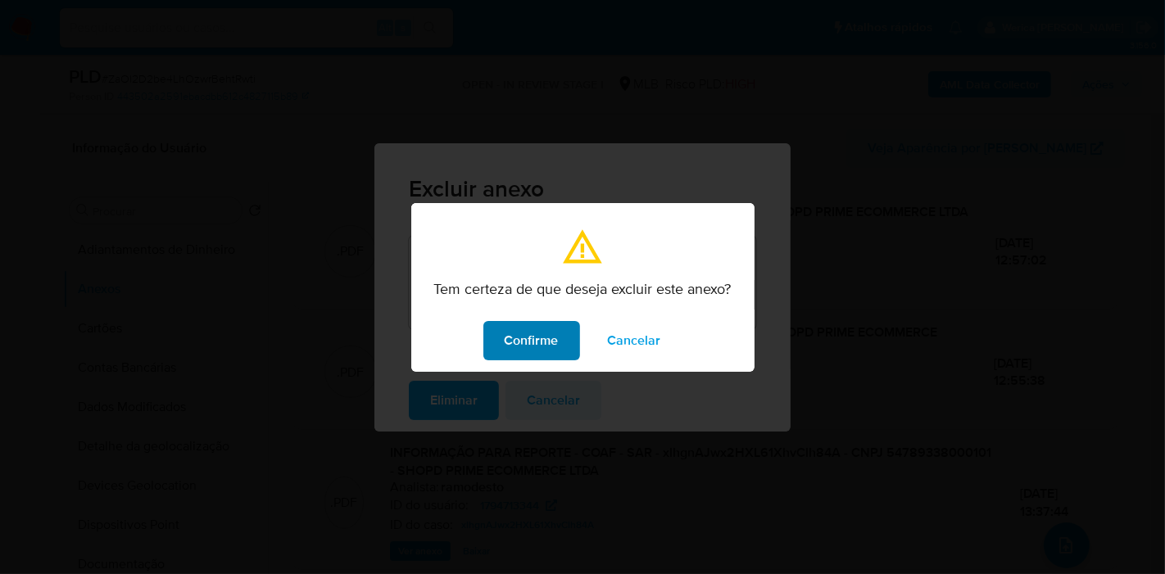
click at [521, 339] on span "Confirme" at bounding box center [532, 341] width 54 height 36
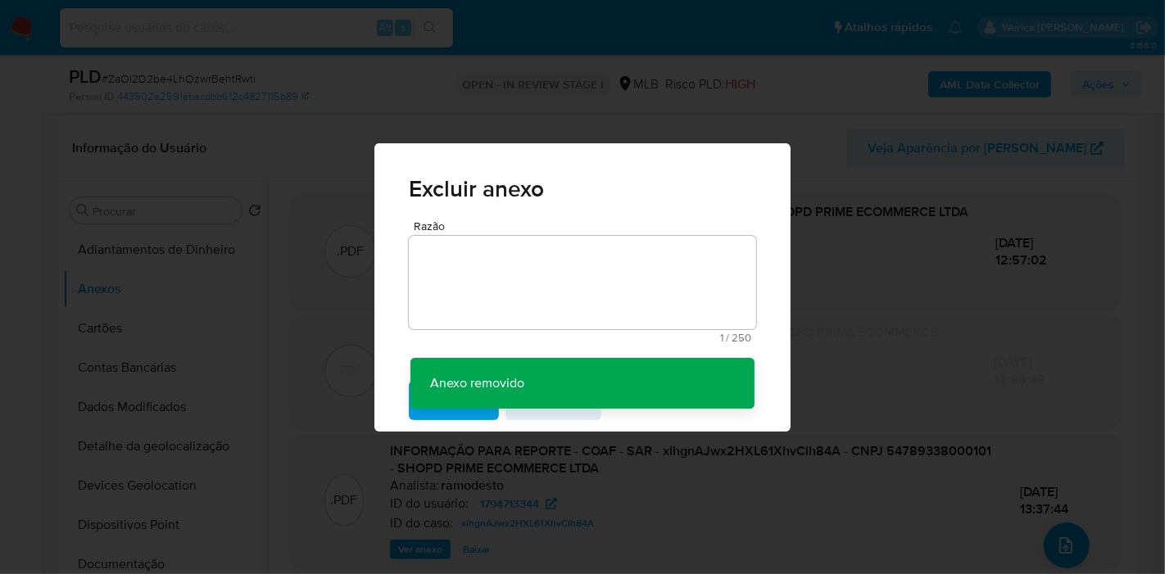
click at [997, 210] on div "Excluir anexo Razão 1 / 250 249 caracteres restantes Anexo removido Anexo remov…" at bounding box center [582, 287] width 1165 height 574
click at [1098, 92] on div "Excluir anexo Razão 1 / 250 249 caracteres restantes Anexo removido Anexo remov…" at bounding box center [582, 287] width 1165 height 574
click at [1104, 83] on div "Excluir anexo Razão 1 / 250 249 caracteres restantes Anexo removido Anexo remov…" at bounding box center [582, 287] width 1165 height 574
click at [1106, 83] on div "Excluir anexo Razão 1 / 250 249 caracteres restantes Anexo removido Anexo remov…" at bounding box center [582, 287] width 1165 height 574
click at [1104, 83] on div "Excluir anexo Razão 1 / 250 249 caracteres restantes Anexo removido Anexo remov…" at bounding box center [582, 287] width 1165 height 574
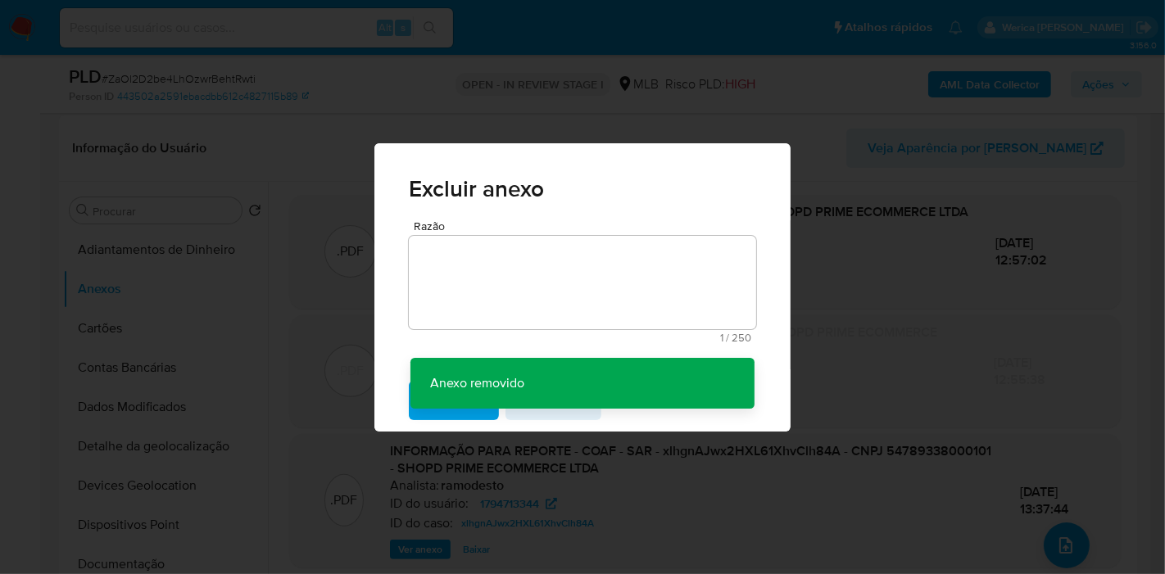
click at [1102, 83] on div "Excluir anexo Razão 1 / 250 249 caracteres restantes Anexo removido Anexo remov…" at bounding box center [582, 287] width 1165 height 574
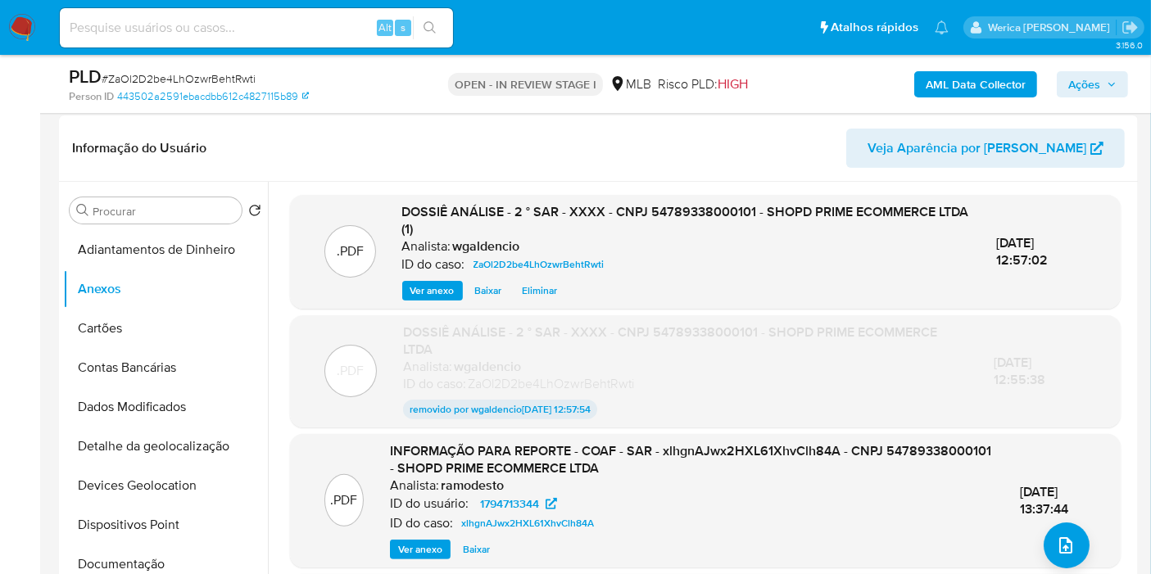
click at [1094, 78] on span "Ações" at bounding box center [1084, 84] width 32 height 26
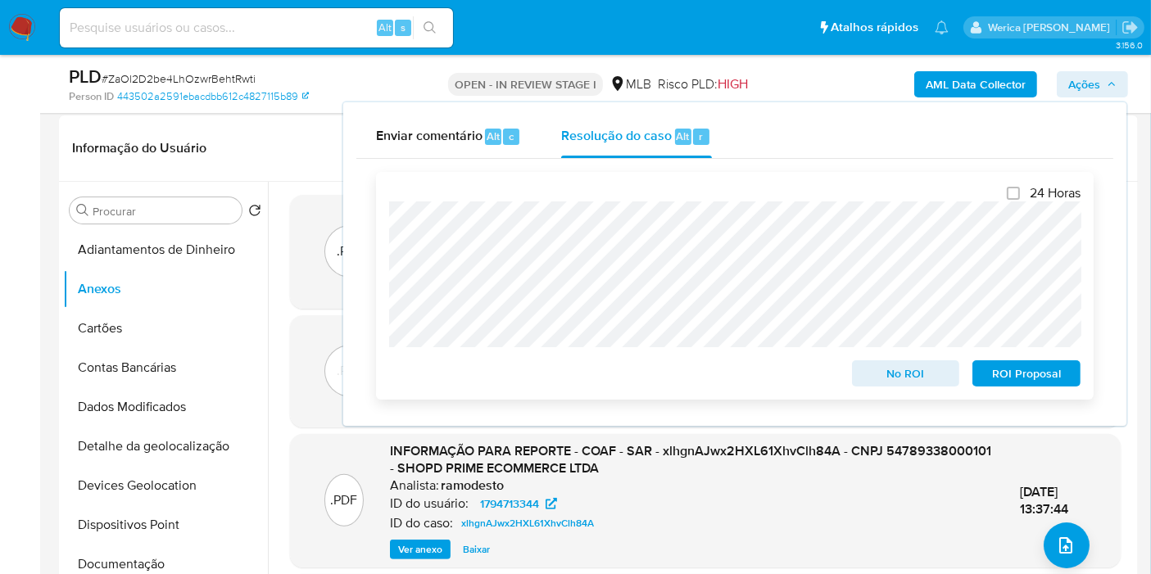
click at [1003, 370] on span "ROI Proposal" at bounding box center [1026, 373] width 85 height 23
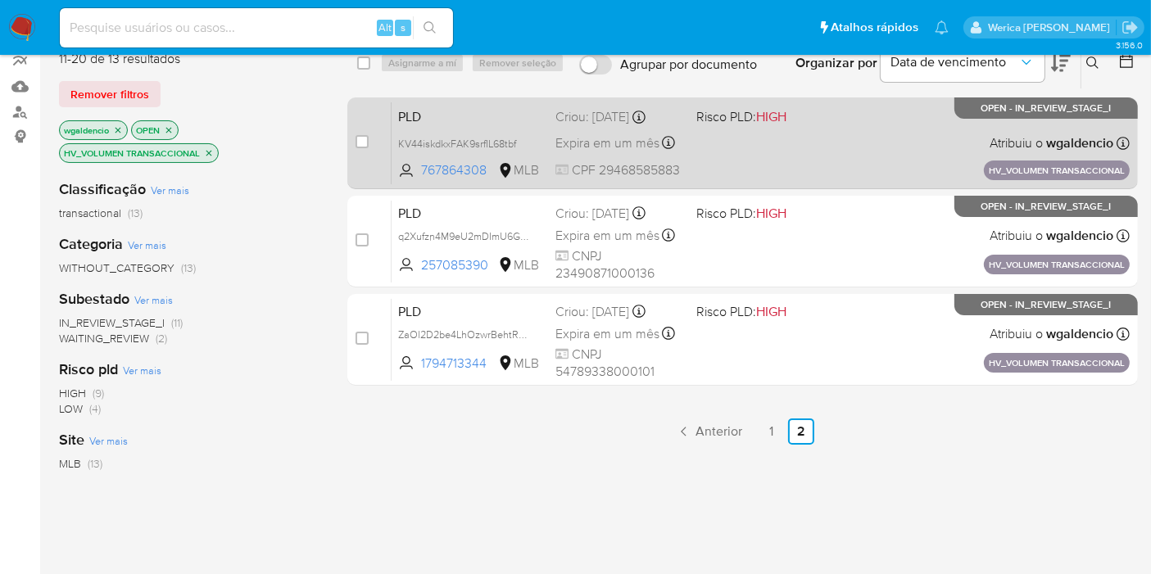
scroll to position [21, 0]
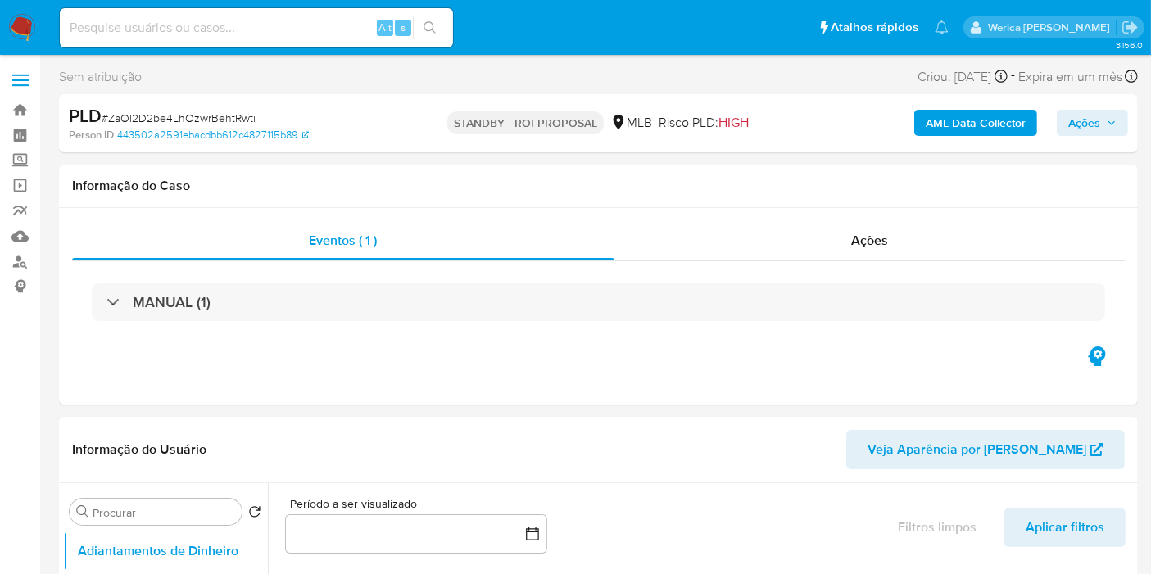
select select "10"
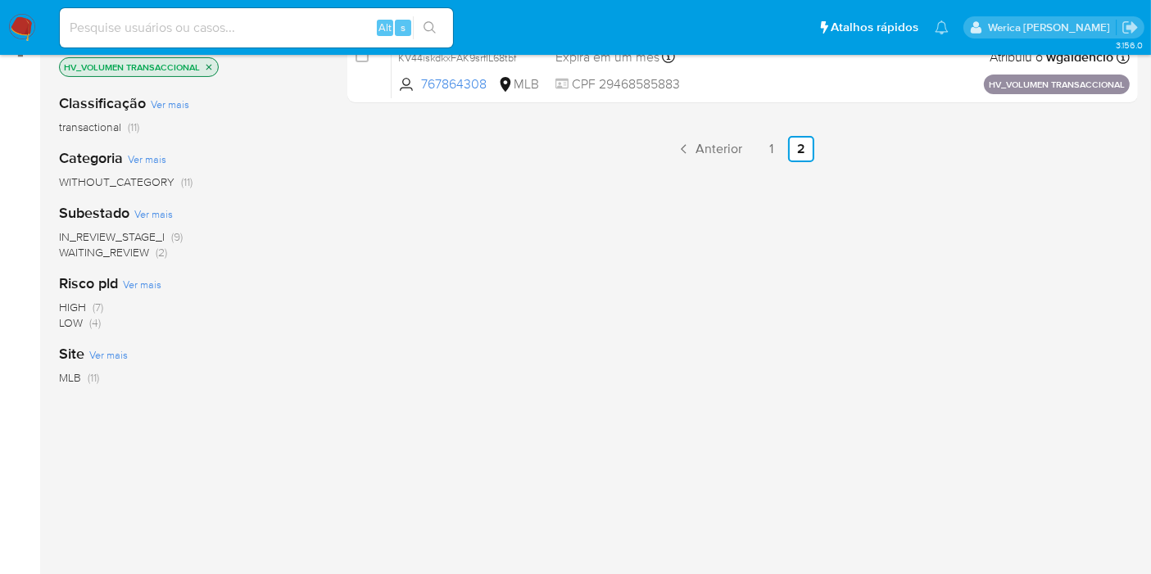
scroll to position [386, 0]
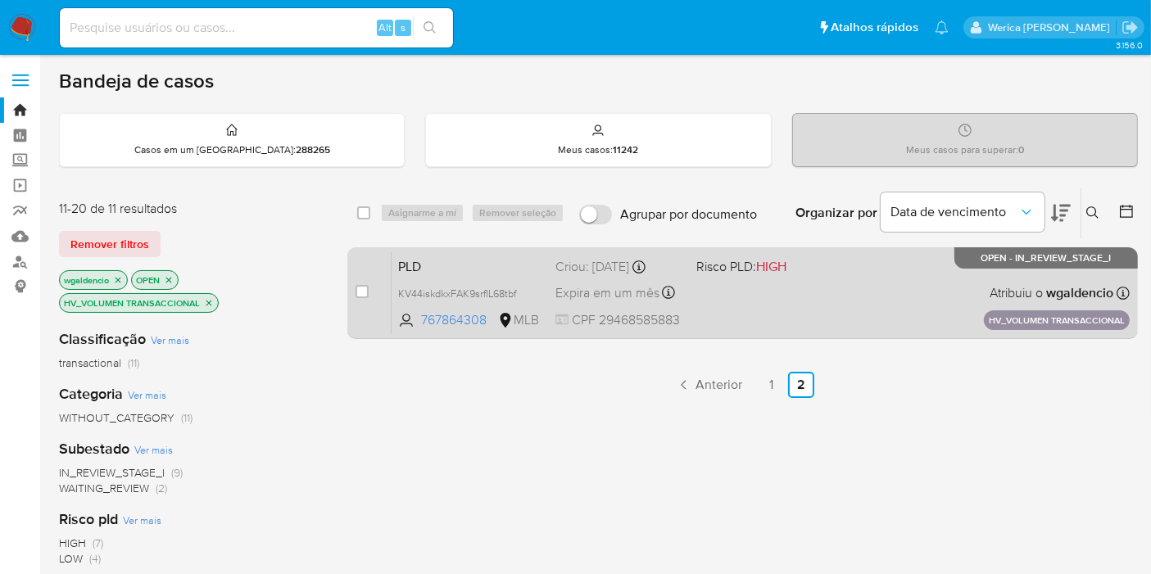
click at [816, 291] on div "PLD KV44iskdkxFAK9srfIL68tbf 767864308 MLB Risco PLD: HIGH Criou: [DATE] Criou:…" at bounding box center [761, 292] width 738 height 83
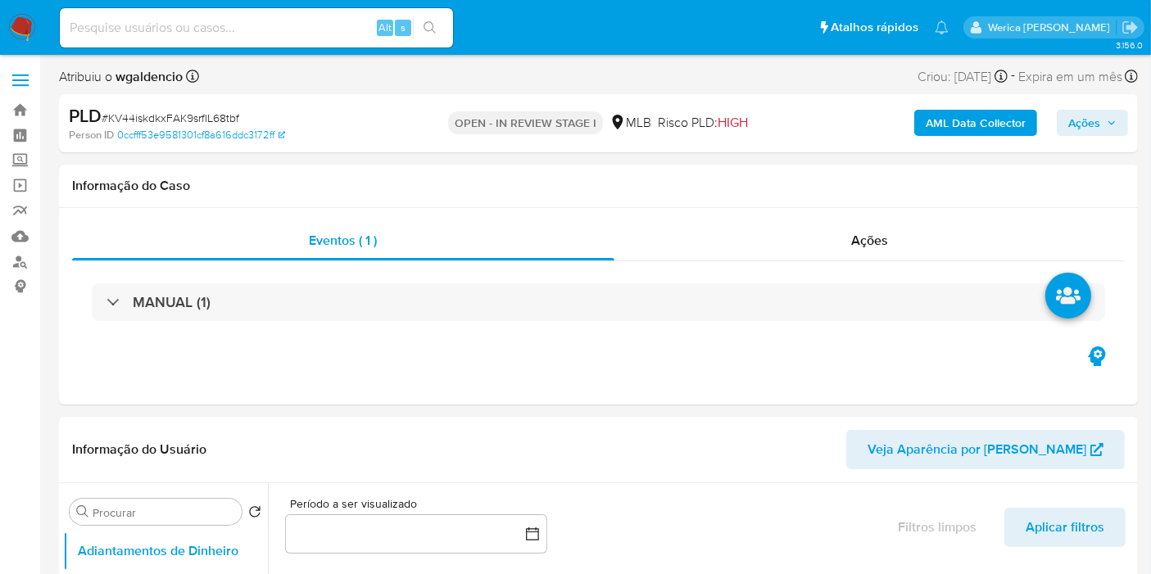
select select "10"
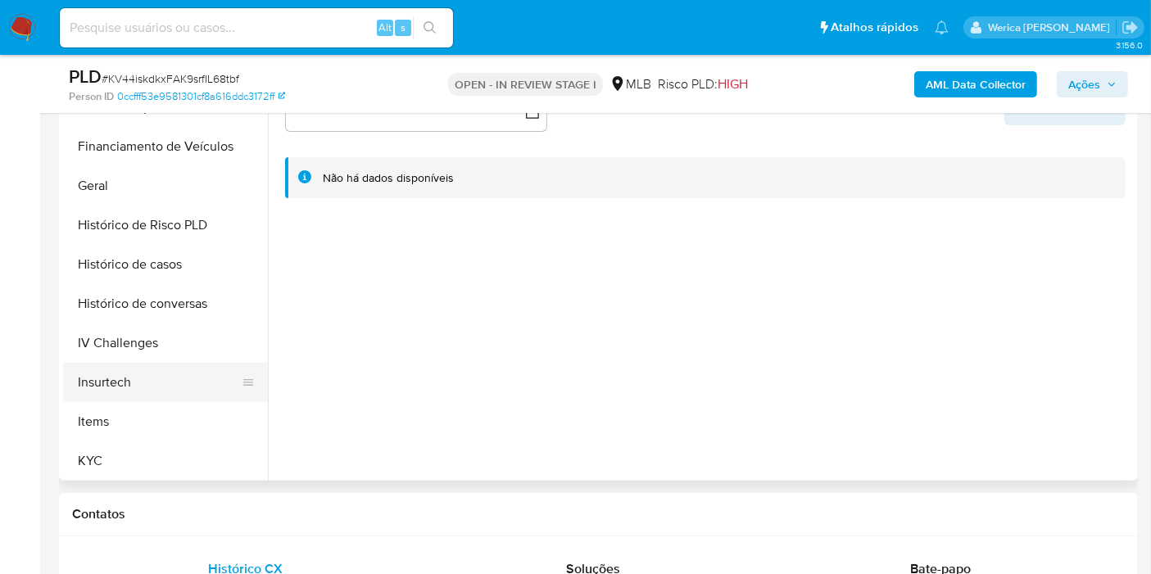
scroll to position [182, 0]
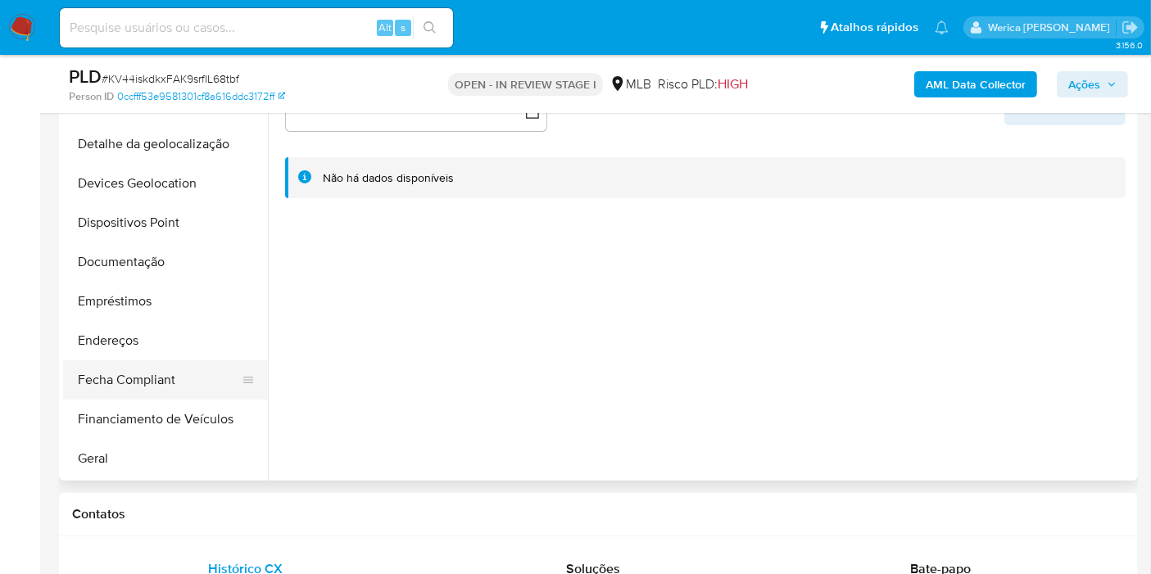
drag, startPoint x: 123, startPoint y: 373, endPoint x: 136, endPoint y: 382, distance: 15.9
click at [125, 375] on button "Fecha Compliant" at bounding box center [159, 379] width 192 height 39
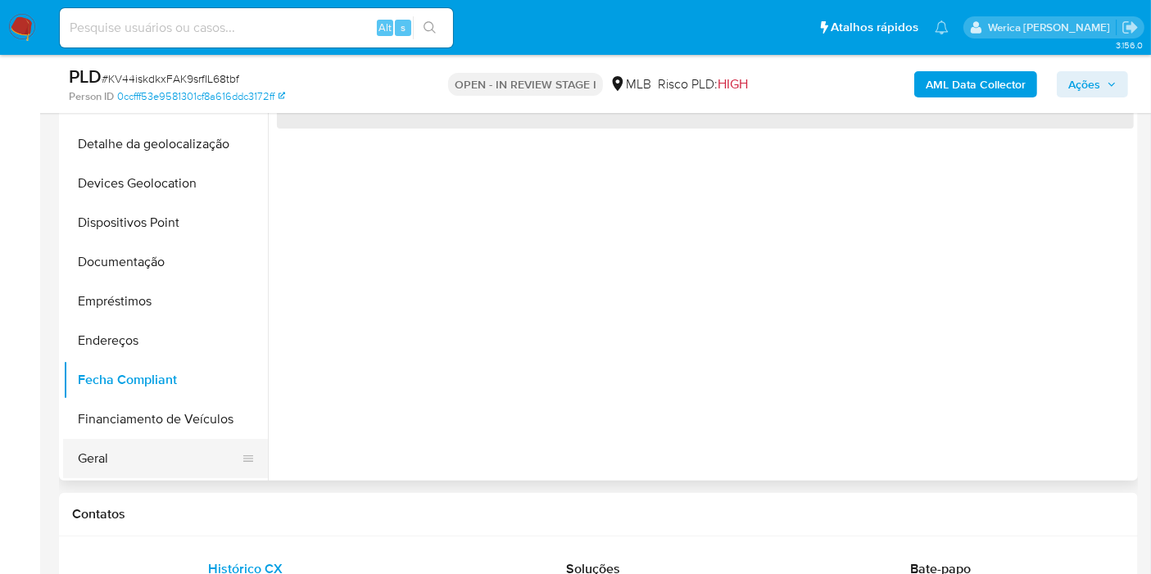
click at [121, 457] on button "Geral" at bounding box center [159, 458] width 192 height 39
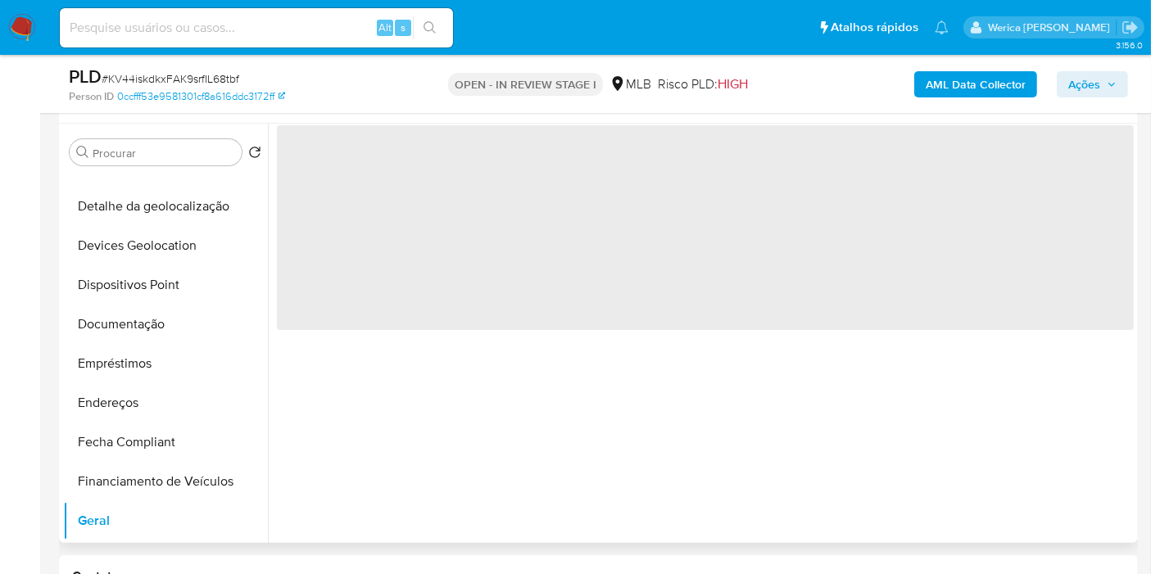
scroll to position [273, 0]
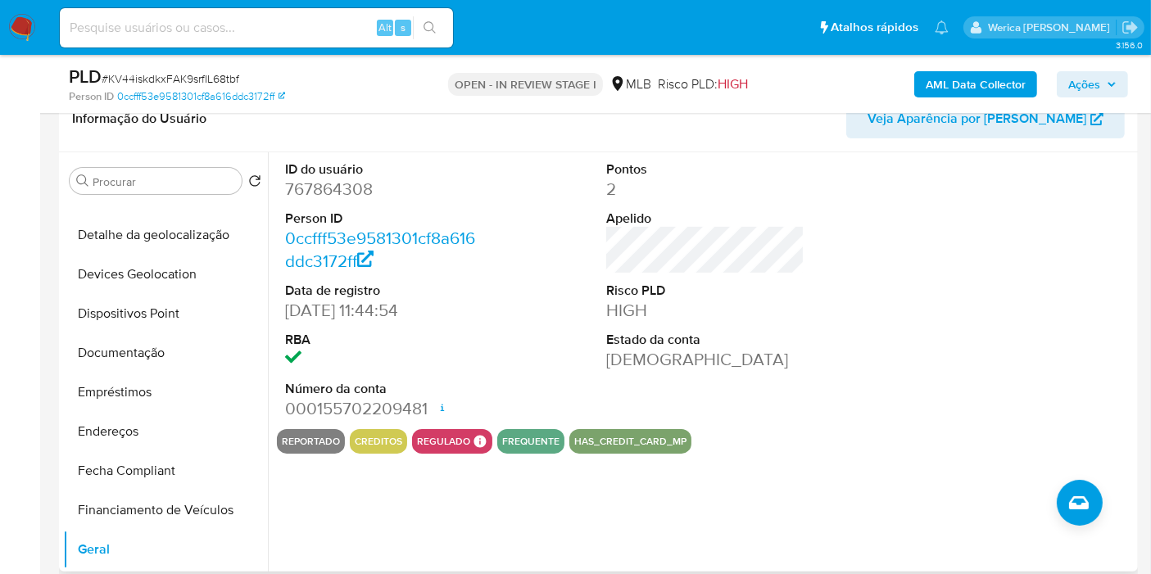
click at [299, 190] on dd "767864308" at bounding box center [384, 189] width 198 height 23
copy dd "767864308"
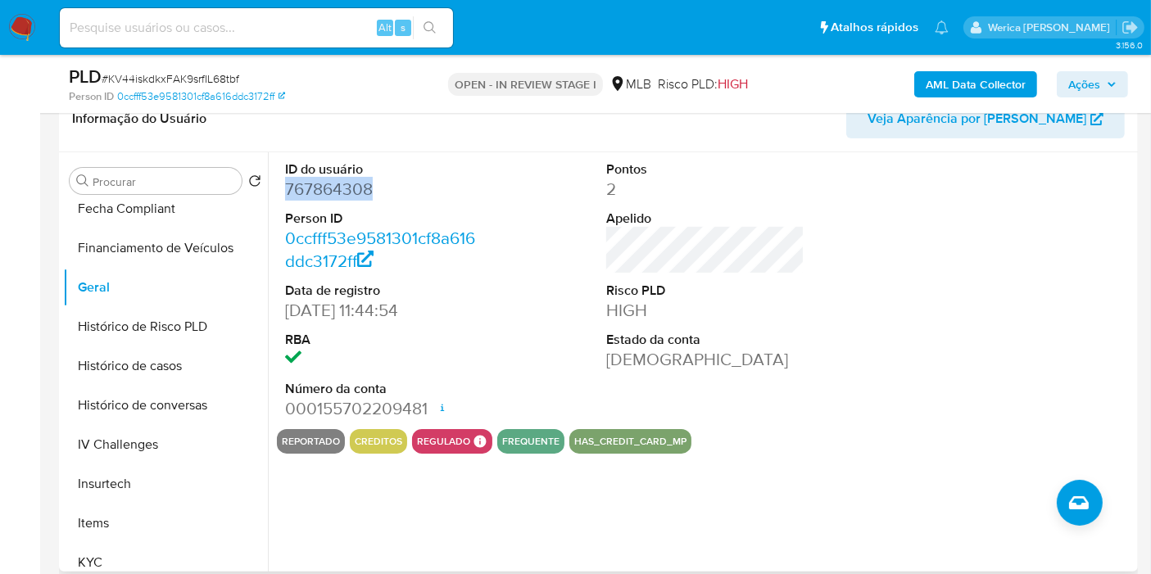
scroll to position [455, 0]
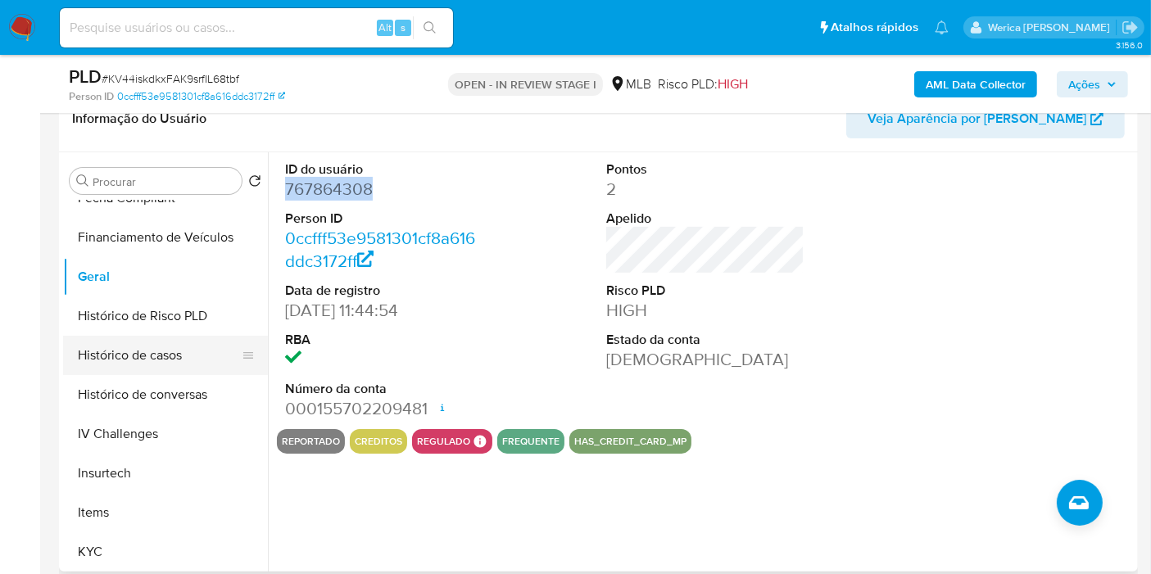
click at [162, 343] on button "Histórico de casos" at bounding box center [159, 355] width 192 height 39
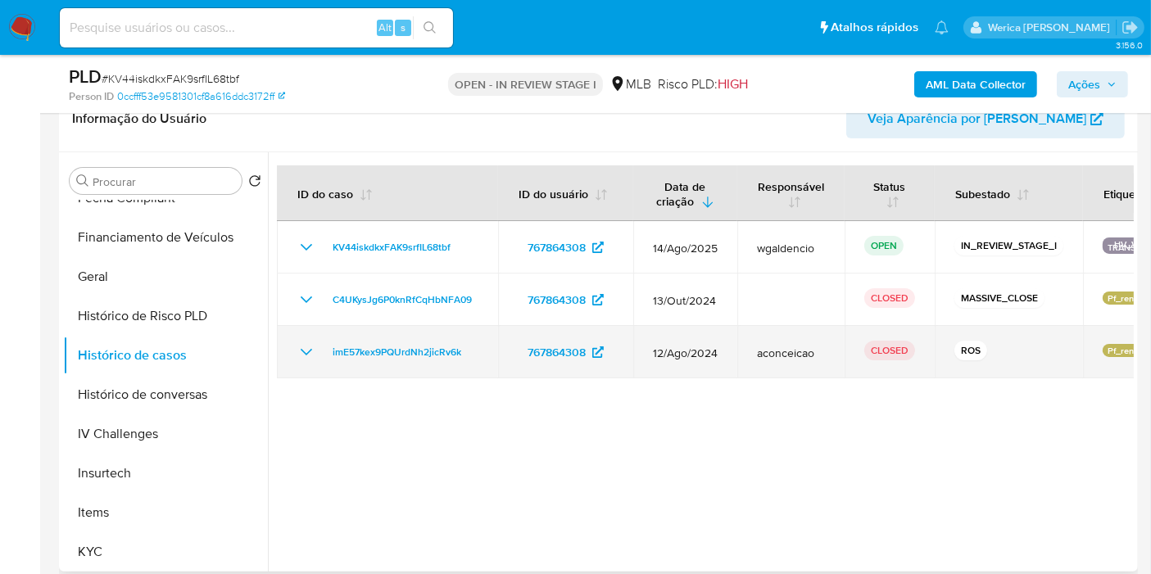
click at [863, 372] on td "CLOSED" at bounding box center [890, 352] width 90 height 52
